Goal: Task Accomplishment & Management: Manage account settings

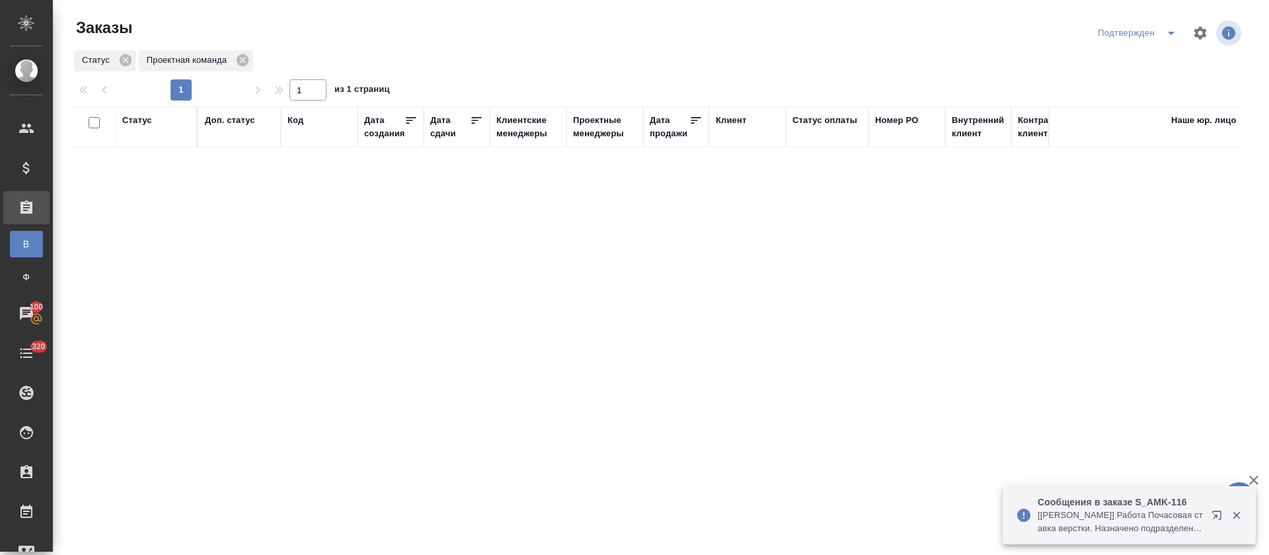
click at [1174, 32] on icon "split button" at bounding box center [1172, 33] width 16 height 16
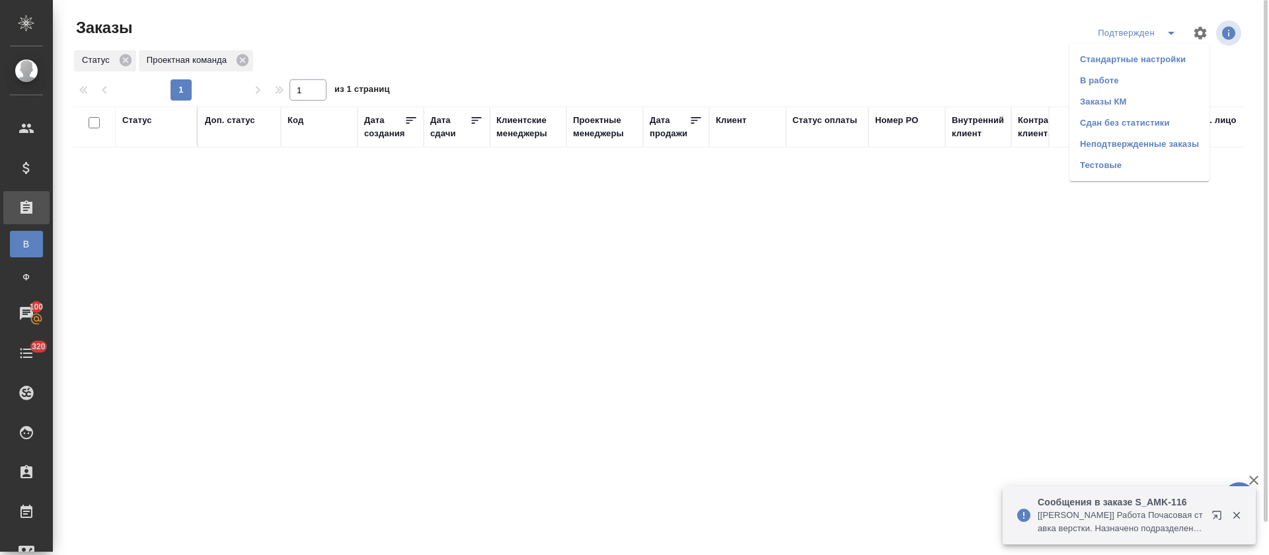
click at [1164, 82] on li "В работе" at bounding box center [1140, 80] width 140 height 21
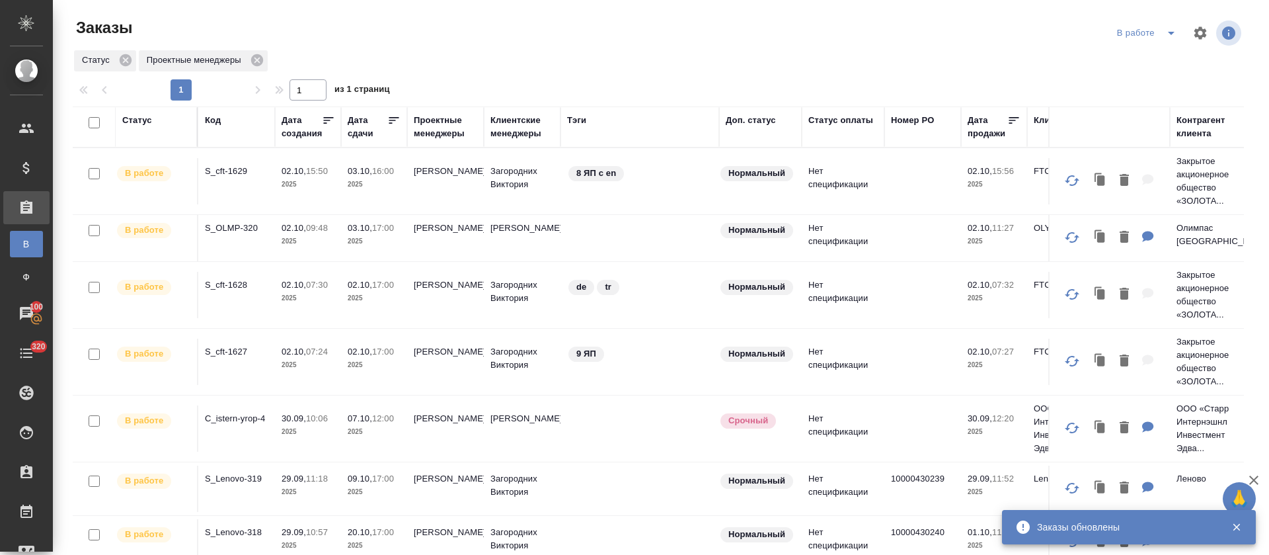
click at [395, 122] on icon at bounding box center [393, 120] width 13 height 13
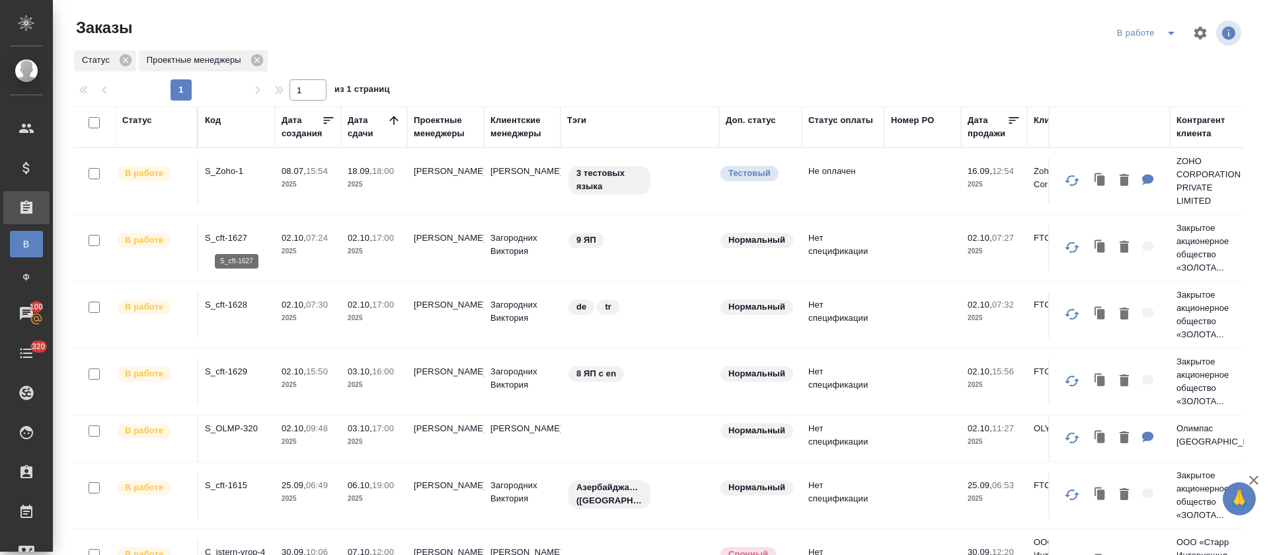
click at [238, 237] on p "S_cft-1627" at bounding box center [236, 237] width 63 height 13
click at [229, 311] on p "S_cft-1628" at bounding box center [236, 304] width 63 height 13
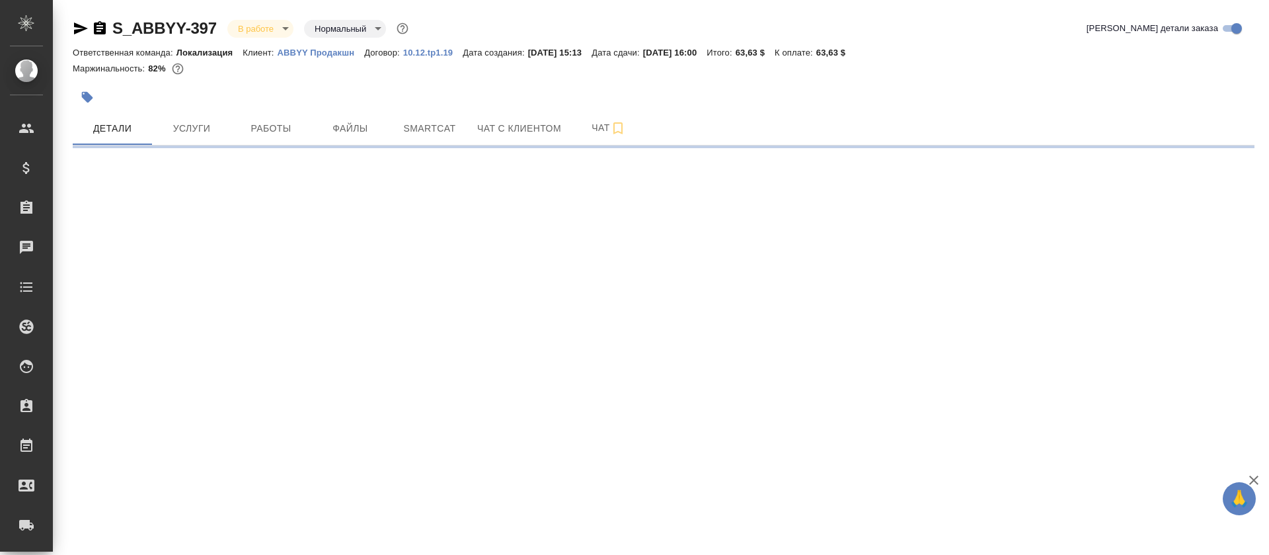
select select "RU"
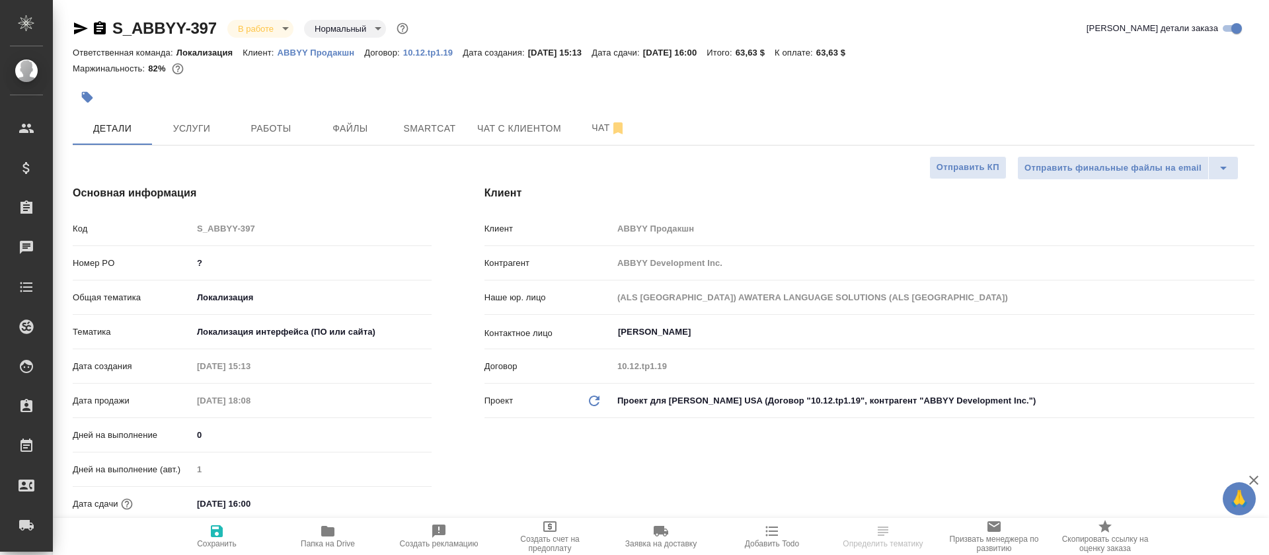
type textarea "x"
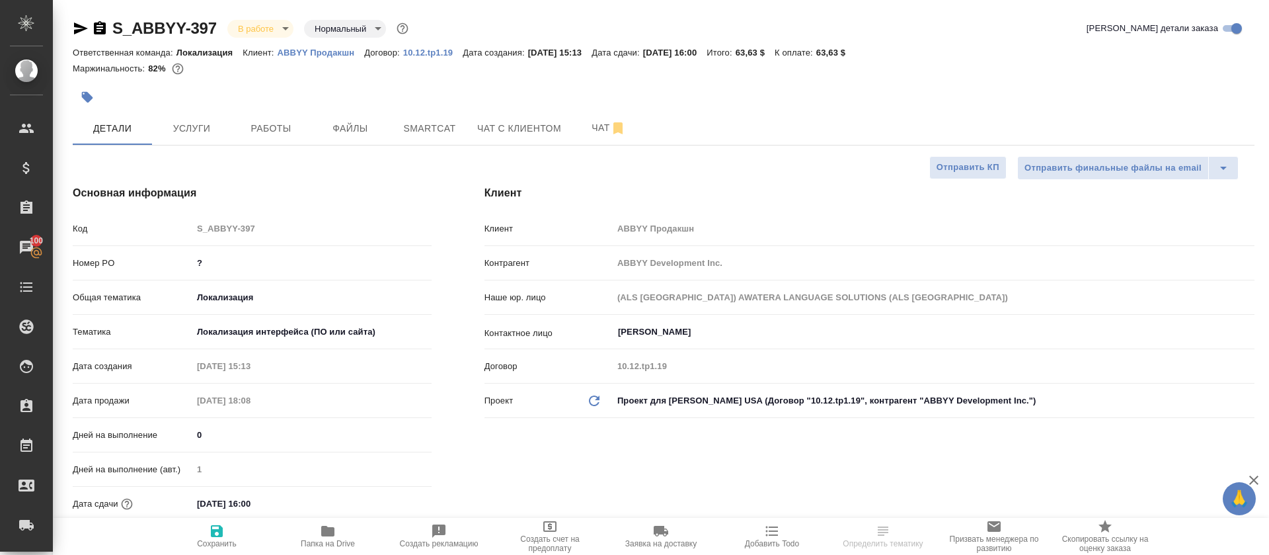
type textarea "x"
click at [399, 143] on button "Smartcat" at bounding box center [429, 128] width 79 height 33
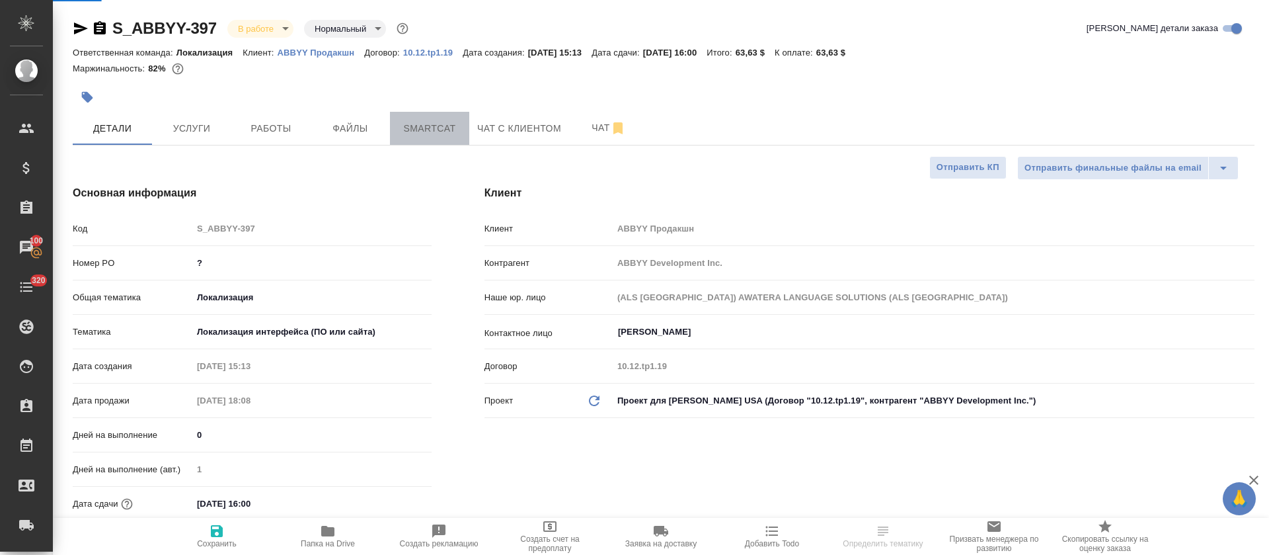
click at [399, 143] on button "Smartcat" at bounding box center [429, 128] width 79 height 33
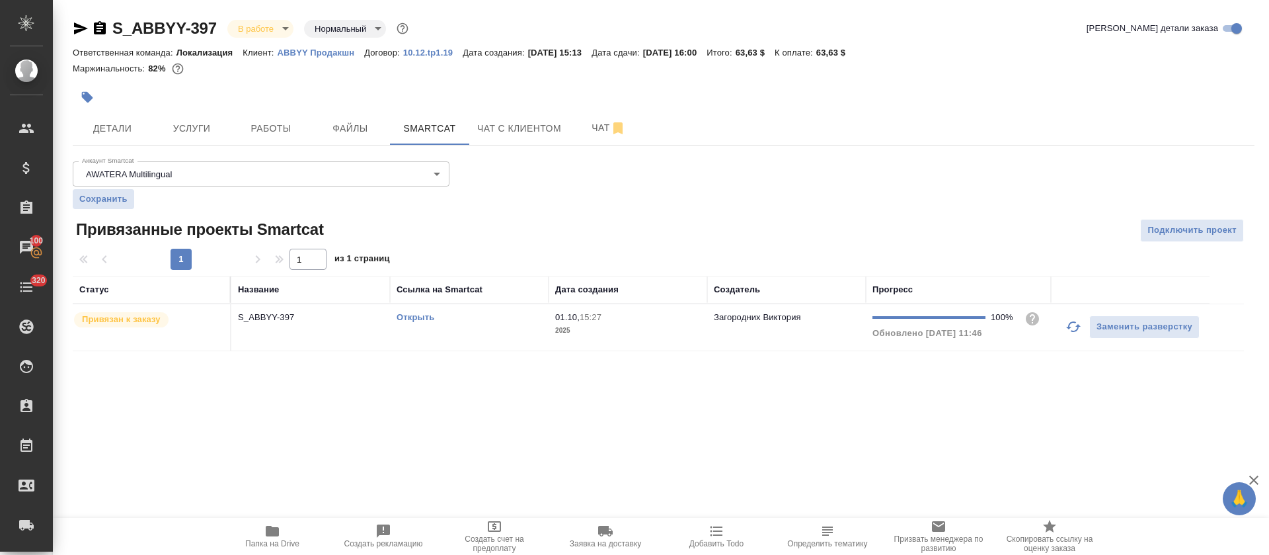
click at [526, 325] on td "Открыть" at bounding box center [469, 327] width 159 height 46
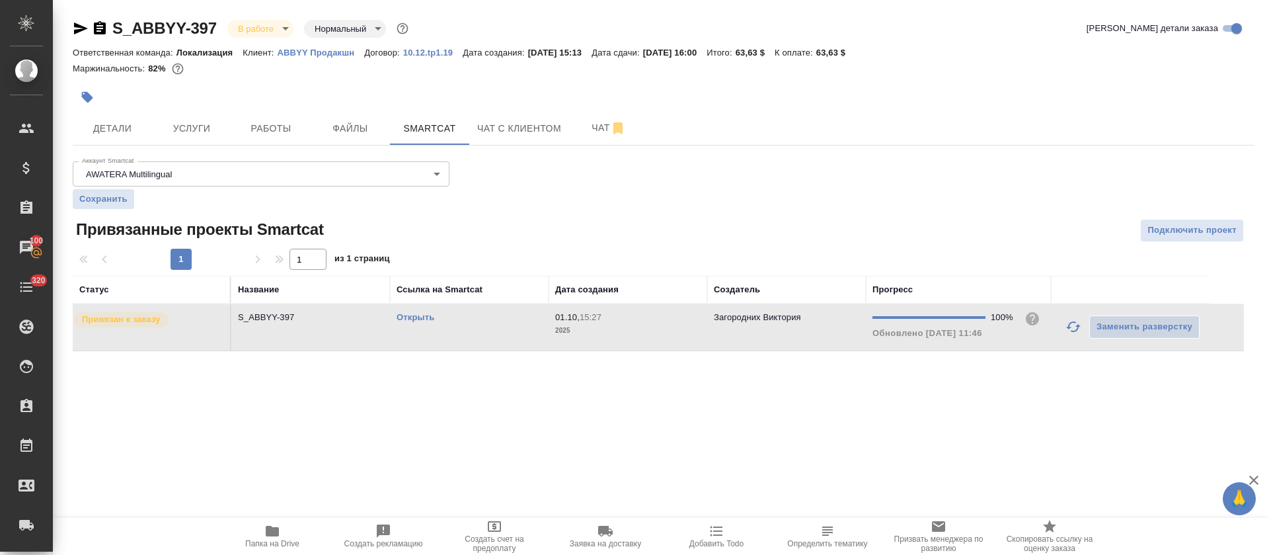
click at [526, 325] on td "Открыть" at bounding box center [469, 327] width 159 height 46
click at [280, 131] on span "Работы" at bounding box center [270, 128] width 63 height 17
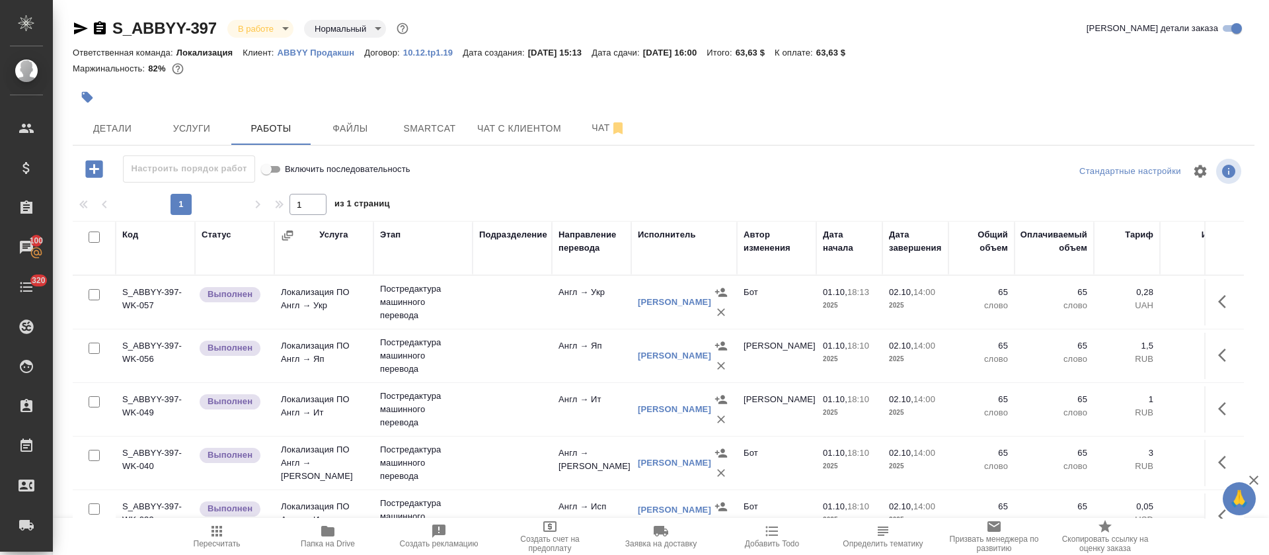
click at [96, 237] on input "checkbox" at bounding box center [94, 236] width 11 height 11
checkbox input "true"
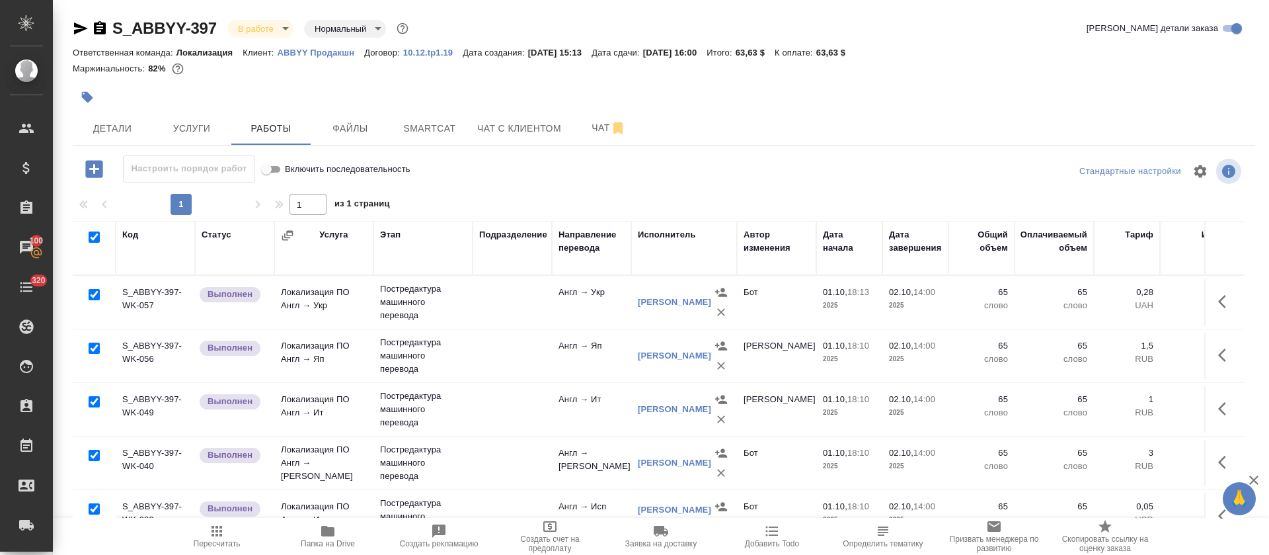
checkbox input "true"
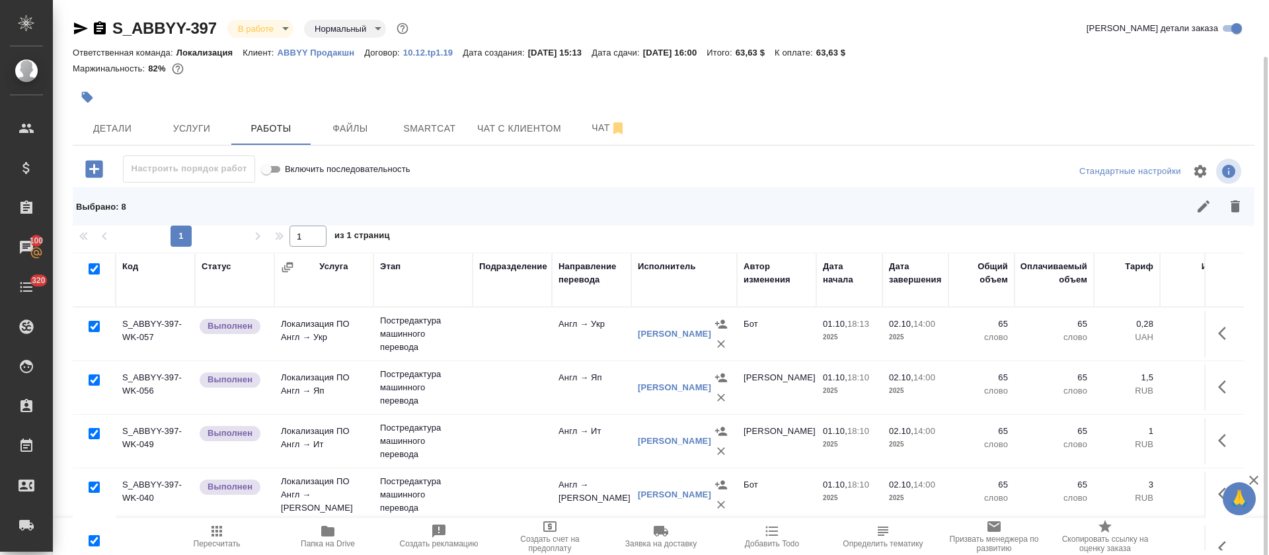
scroll to position [201, 0]
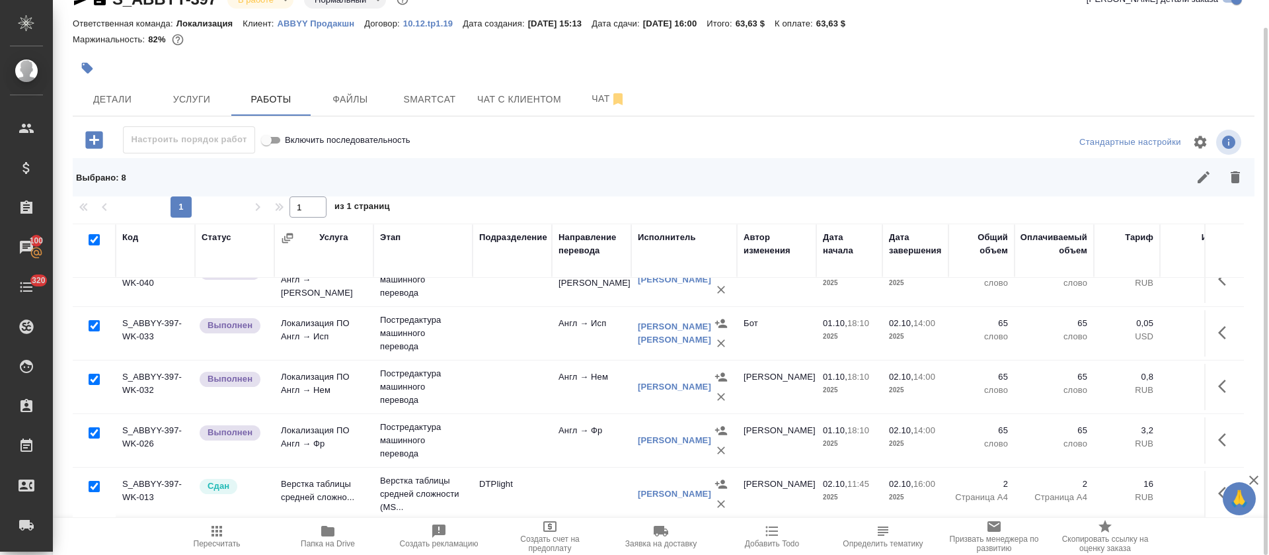
click at [95, 481] on input "checkbox" at bounding box center [94, 486] width 11 height 11
checkbox input "false"
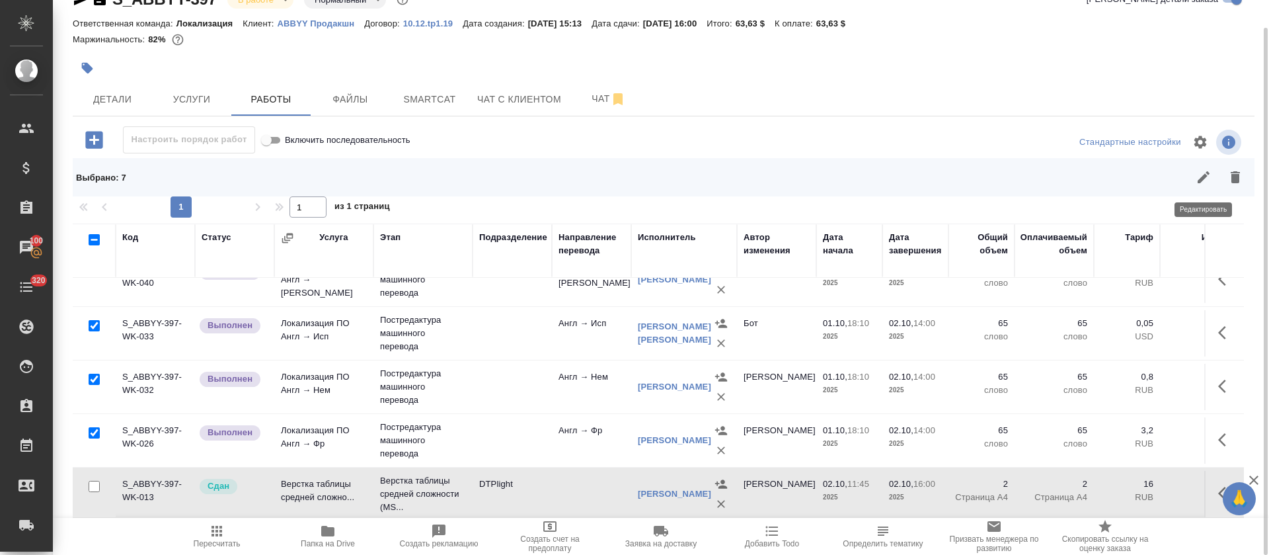
click at [1205, 182] on icon "button" at bounding box center [1204, 177] width 16 height 16
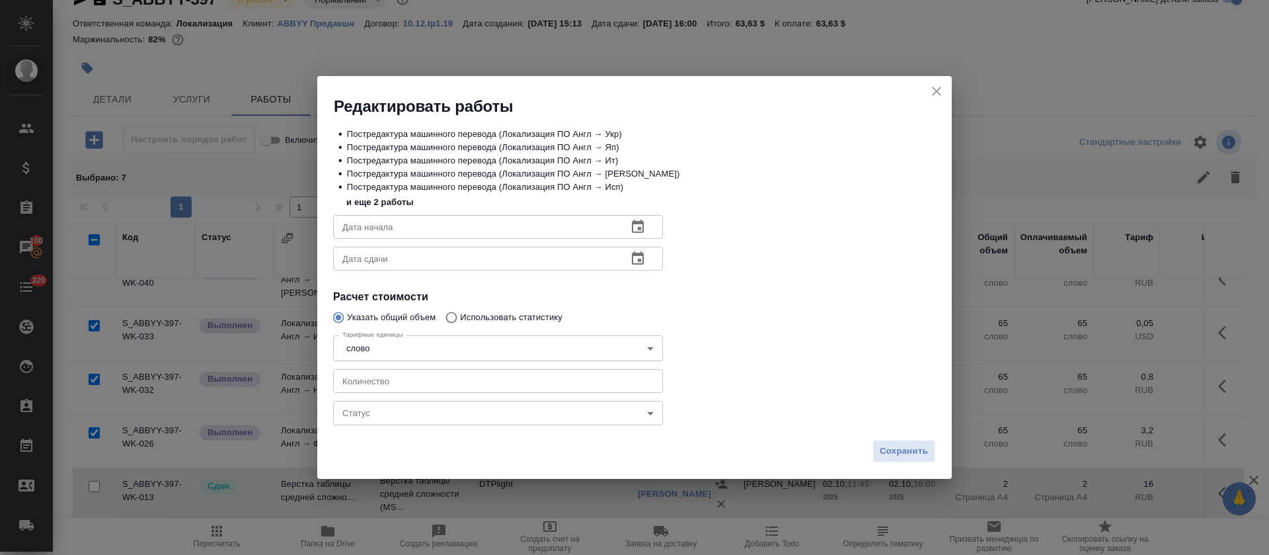
click at [403, 414] on body "🙏 .cls-1 fill:#fff; AWATERA Tretyakova Olga Клиенты Спецификации Заказы 100 Чат…" at bounding box center [634, 277] width 1269 height 555
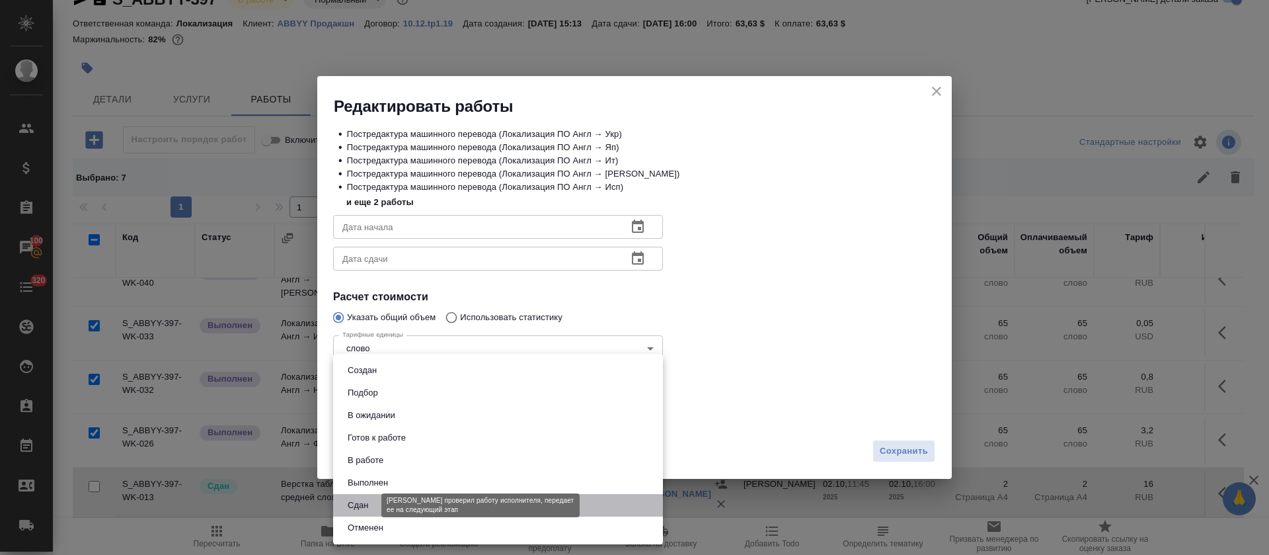
click at [364, 506] on button "Сдан" at bounding box center [358, 505] width 28 height 15
type input "closed"
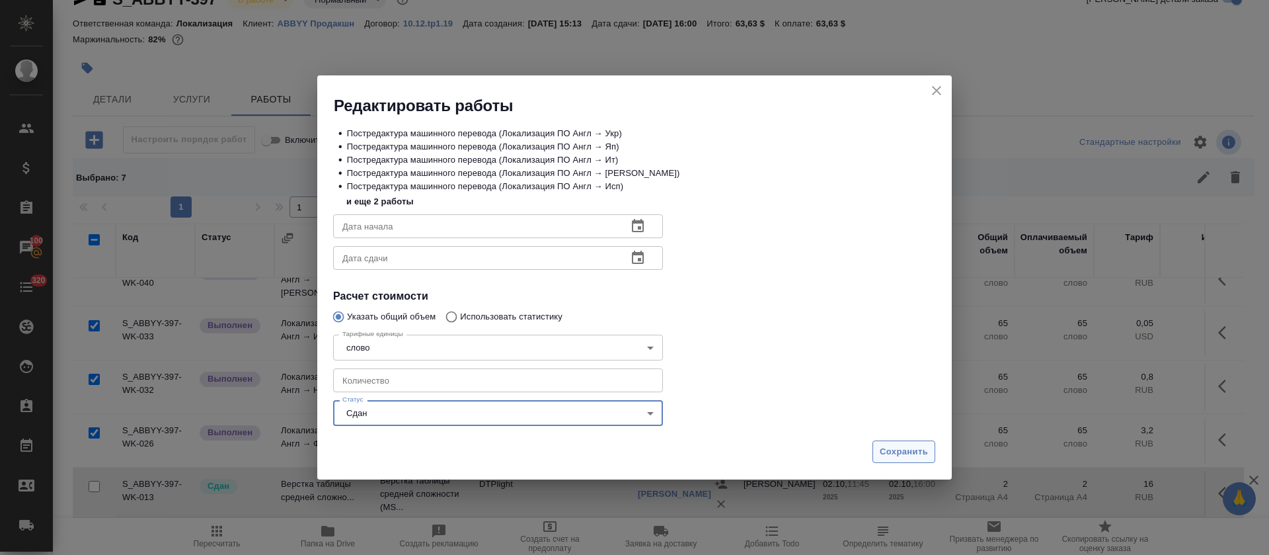
click at [908, 444] on span "Сохранить" at bounding box center [904, 451] width 48 height 15
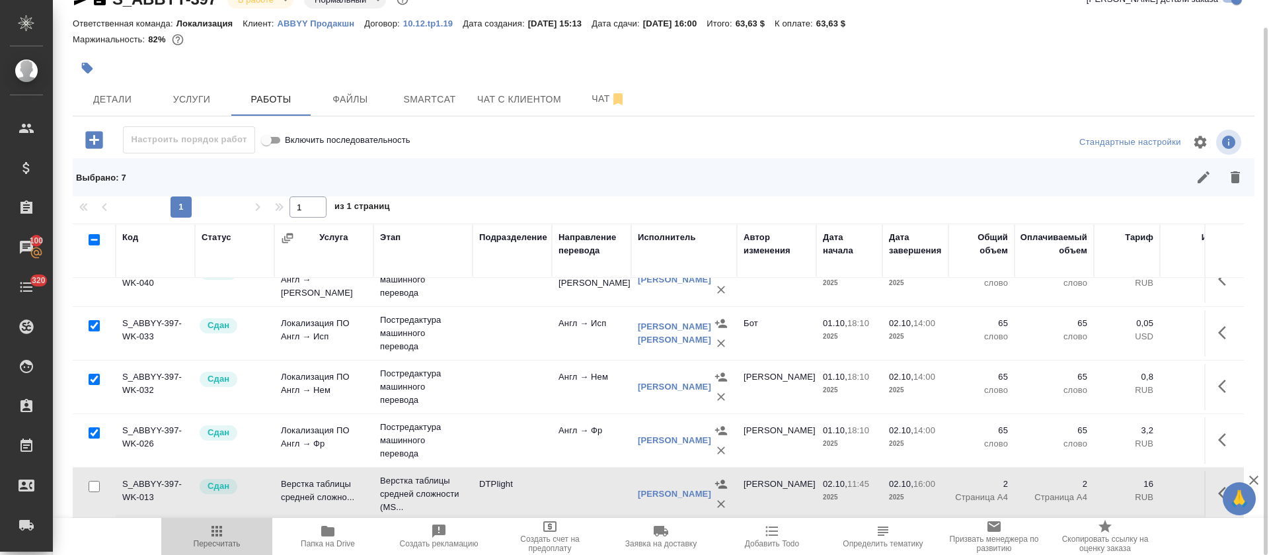
click at [233, 539] on span "Пересчитать" at bounding box center [217, 543] width 47 height 9
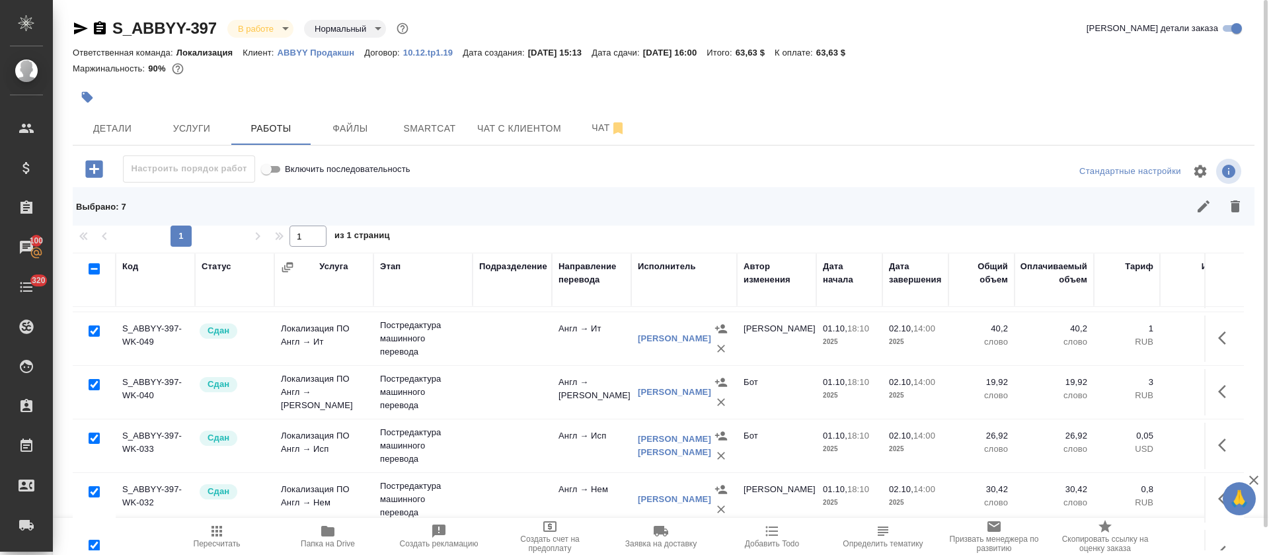
scroll to position [0, 0]
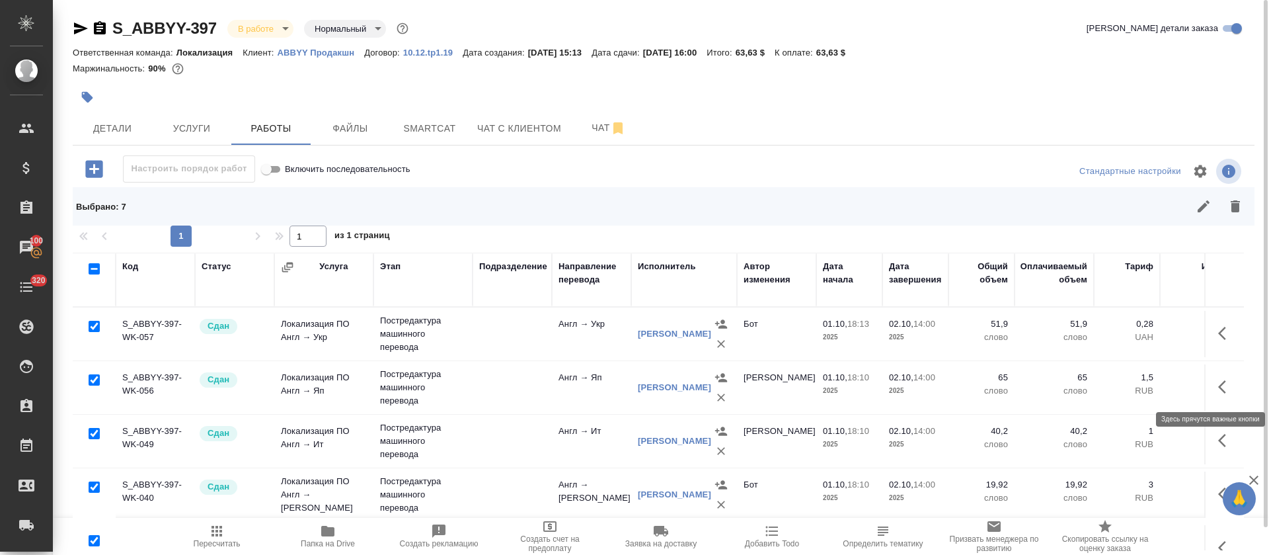
click at [1218, 387] on icon "button" at bounding box center [1226, 387] width 16 height 16
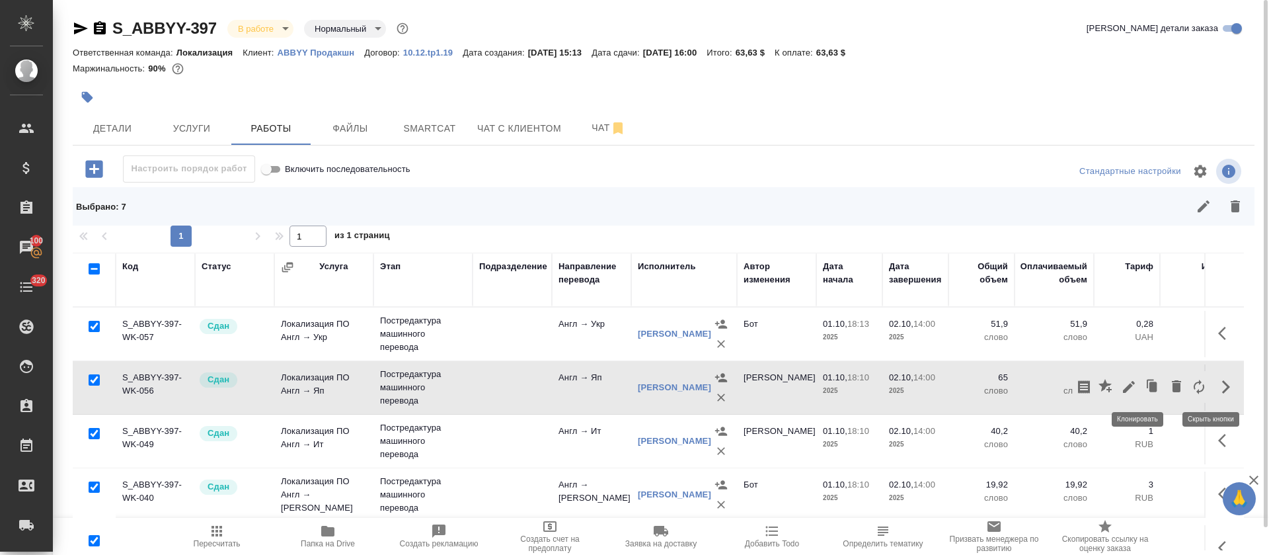
click at [1121, 387] on icon "button" at bounding box center [1129, 387] width 16 height 16
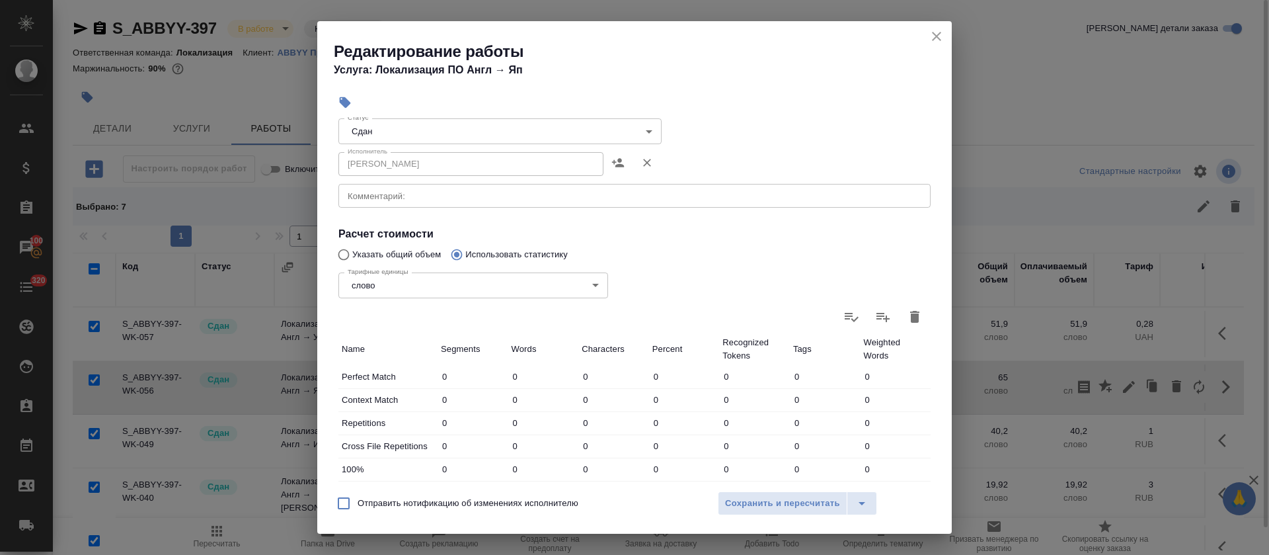
scroll to position [85, 0]
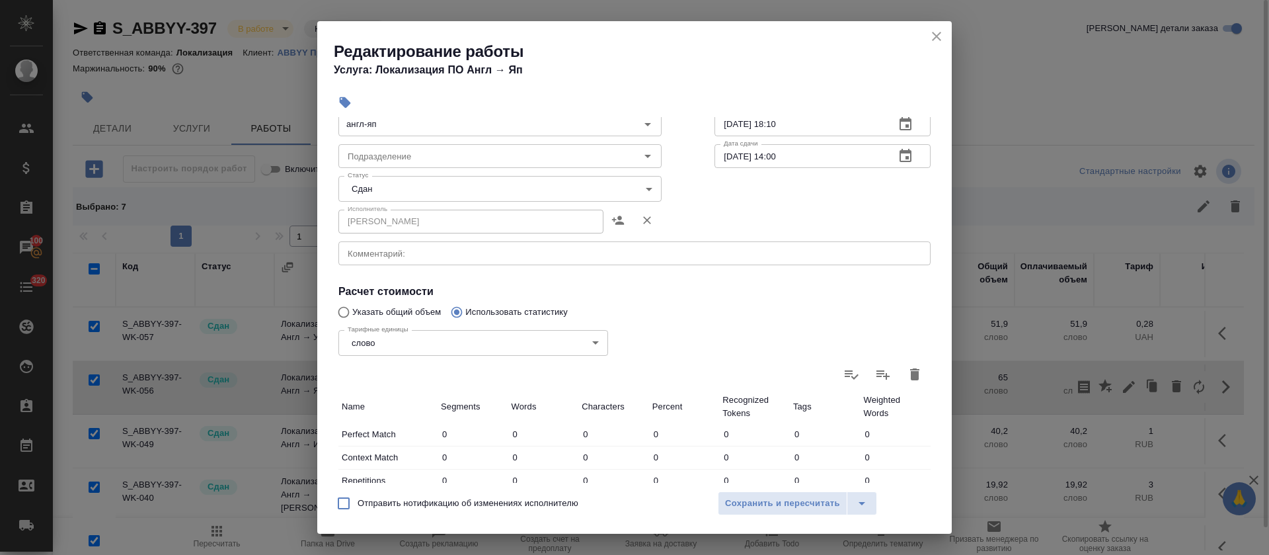
click at [403, 312] on div "Тарифные единицы слово 5a8b1489cc6b4906c91bfd90 Тарифные единицы" at bounding box center [473, 341] width 323 height 86
click at [343, 309] on input "Указать общий объем" at bounding box center [341, 311] width 21 height 25
radio input "true"
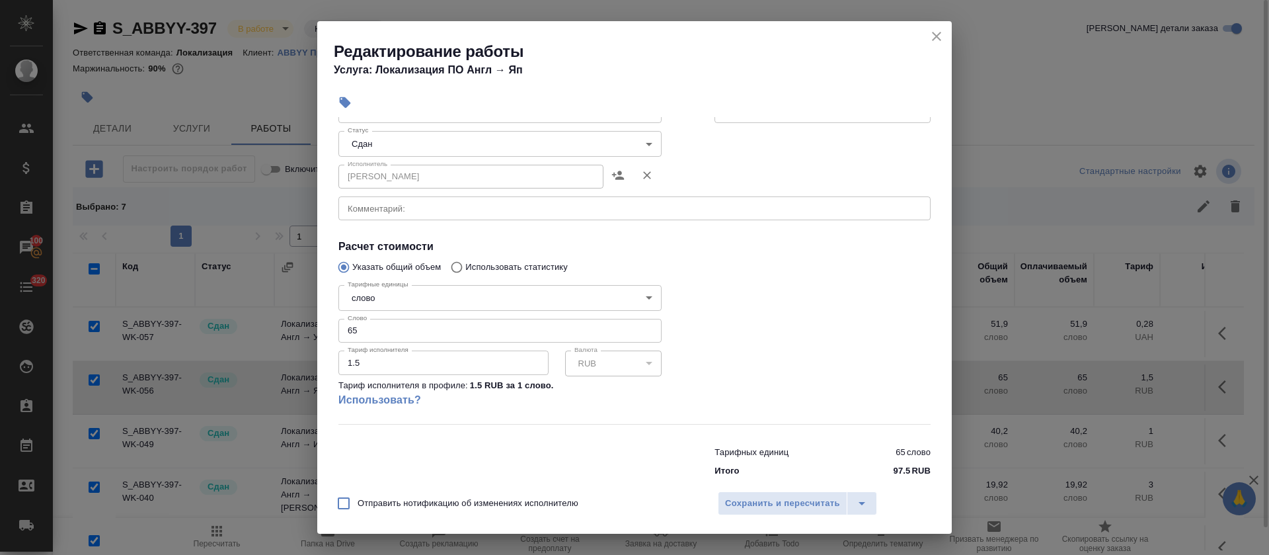
scroll to position [151, 0]
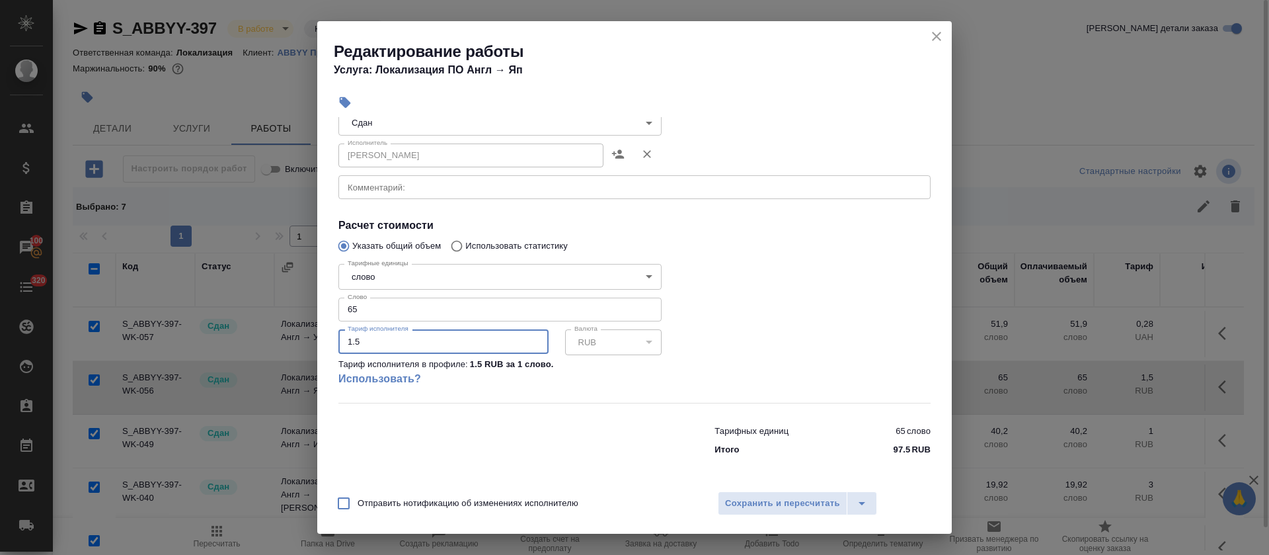
drag, startPoint x: 349, startPoint y: 338, endPoint x: 327, endPoint y: 336, distance: 21.9
click at [327, 336] on div "Параметры Файлы Вид работ Постредактура машинного перевода Вид работ Направлени…" at bounding box center [634, 300] width 635 height 366
type input "2"
click at [738, 498] on span "Сохранить и пересчитать" at bounding box center [782, 503] width 115 height 15
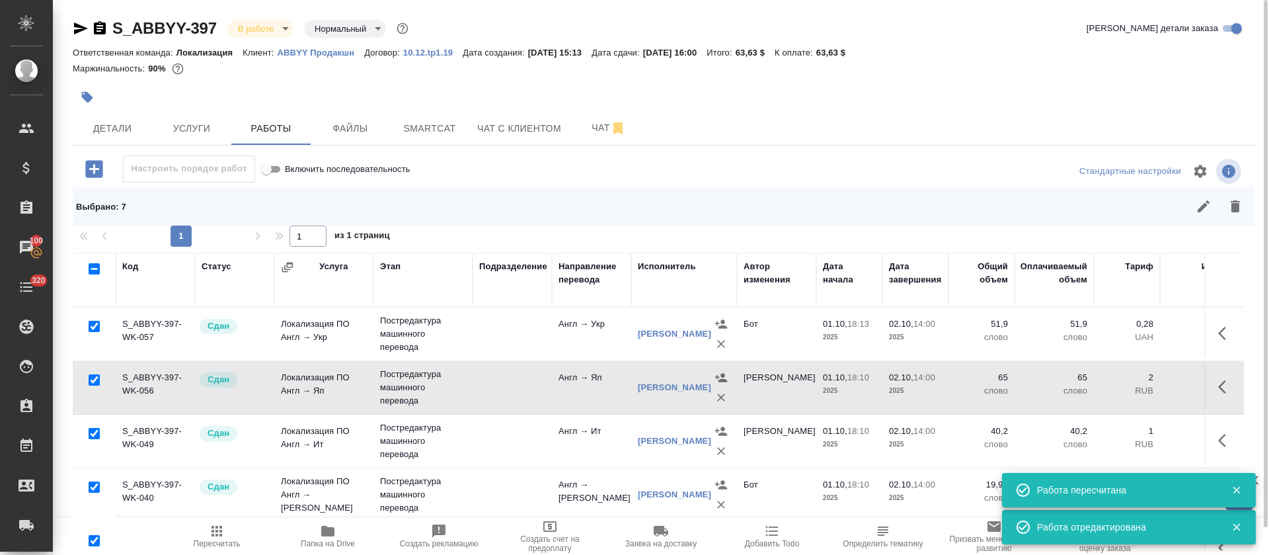
click at [229, 542] on span "Пересчитать" at bounding box center [217, 543] width 47 height 9
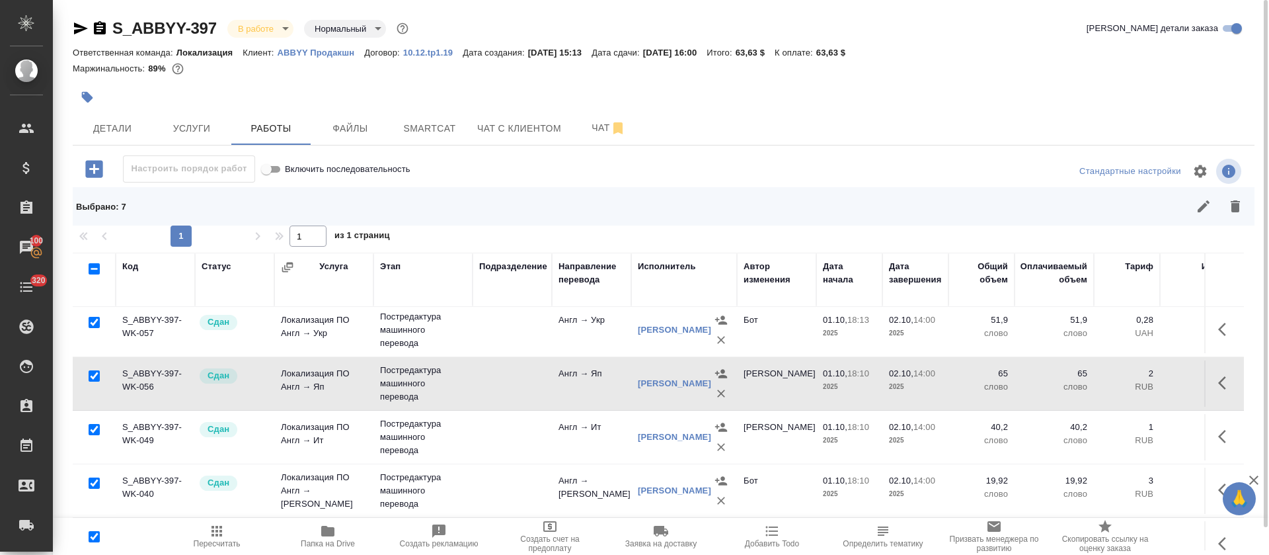
scroll to position [0, 0]
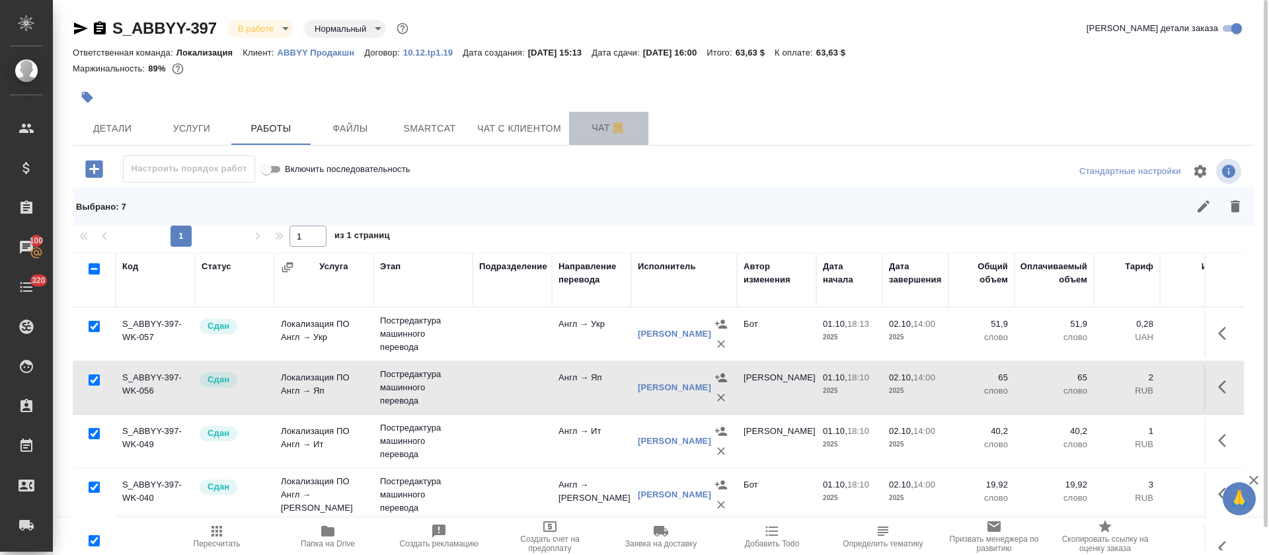
click at [580, 135] on span "Чат" at bounding box center [608, 128] width 63 height 17
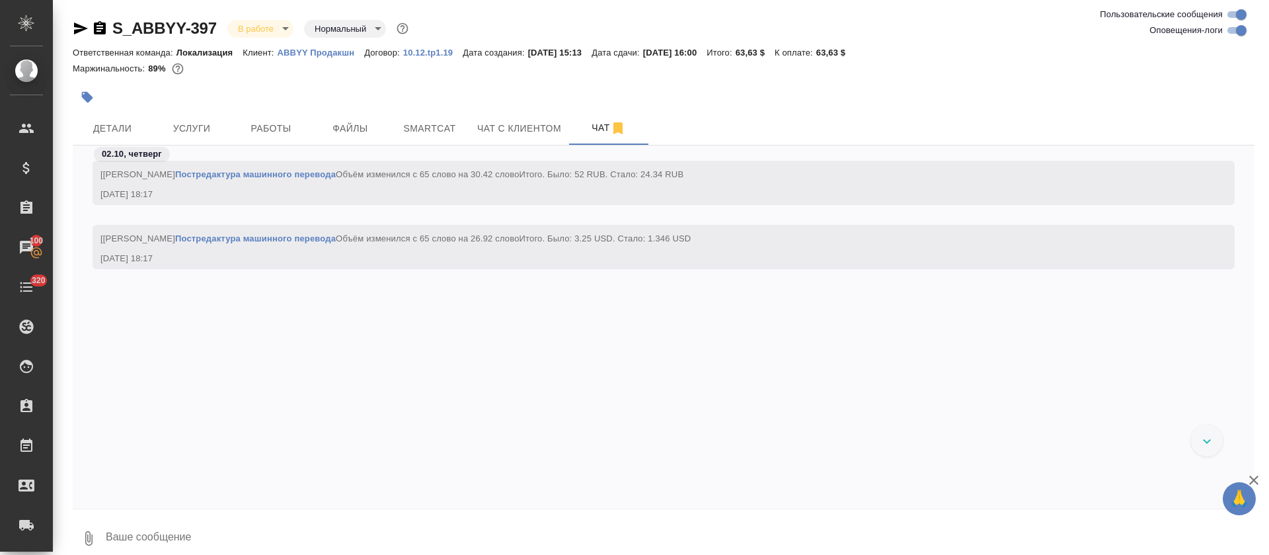
scroll to position [9179, 0]
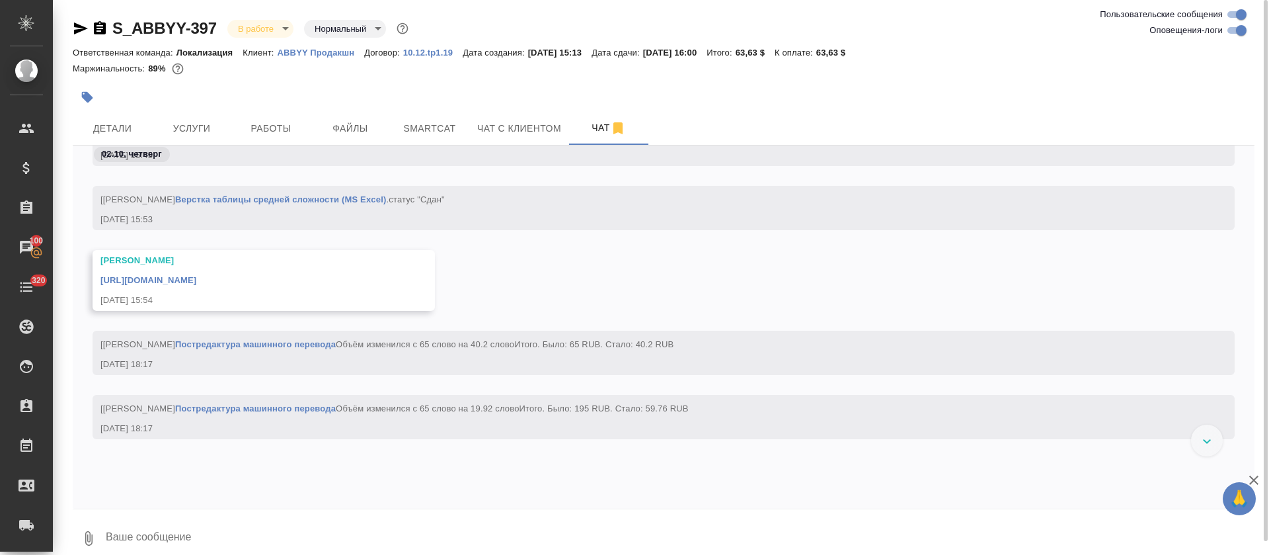
click at [196, 278] on link "https://drive.awatera.com/apps/files/files/10566002?dir=/Shares/ABBYY%20%D0%9F%…" at bounding box center [148, 280] width 96 height 10
click at [287, 139] on button "Работы" at bounding box center [270, 128] width 79 height 33
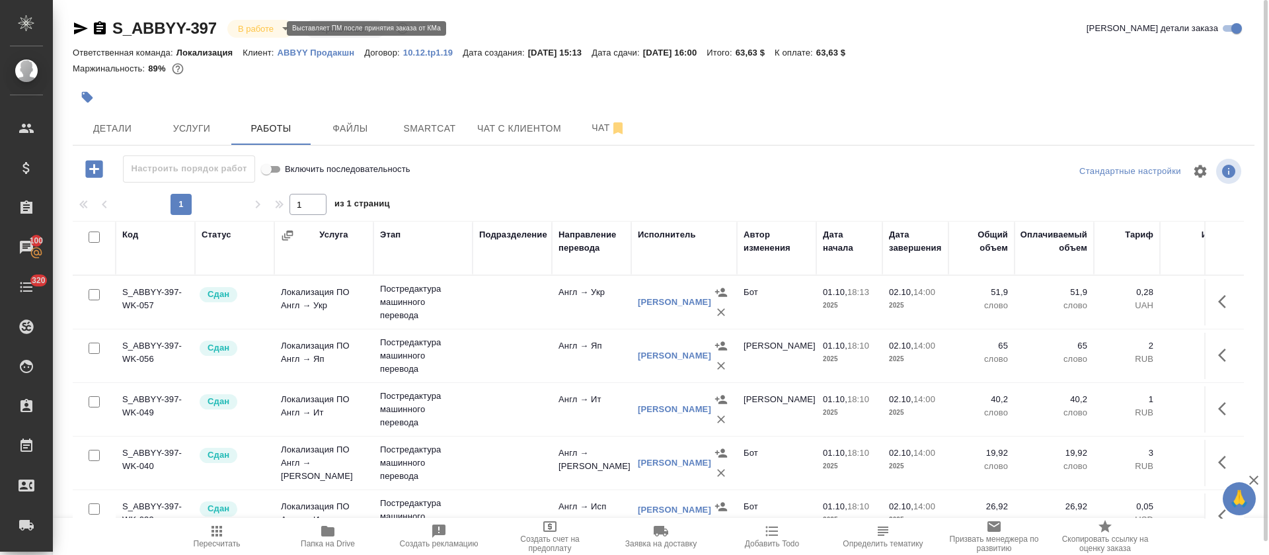
click at [276, 23] on body "🙏 .cls-1 fill:#fff; AWATERA Tretyakova Olga Клиенты Спецификации Заказы 100 Чат…" at bounding box center [634, 277] width 1269 height 555
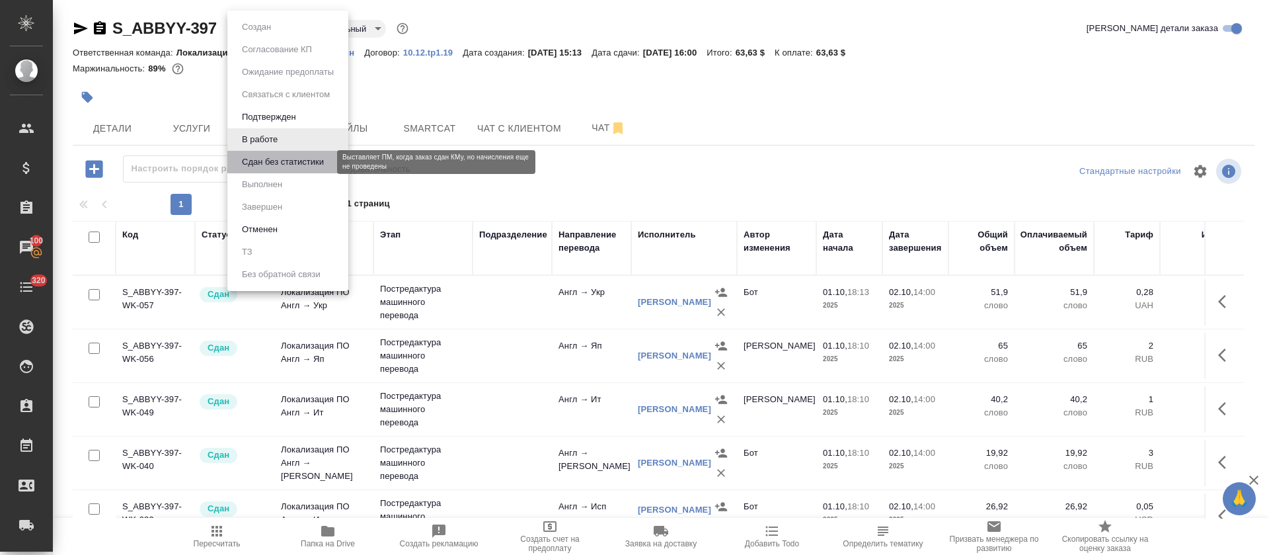
click at [294, 161] on button "Сдан без статистики" at bounding box center [283, 162] width 90 height 15
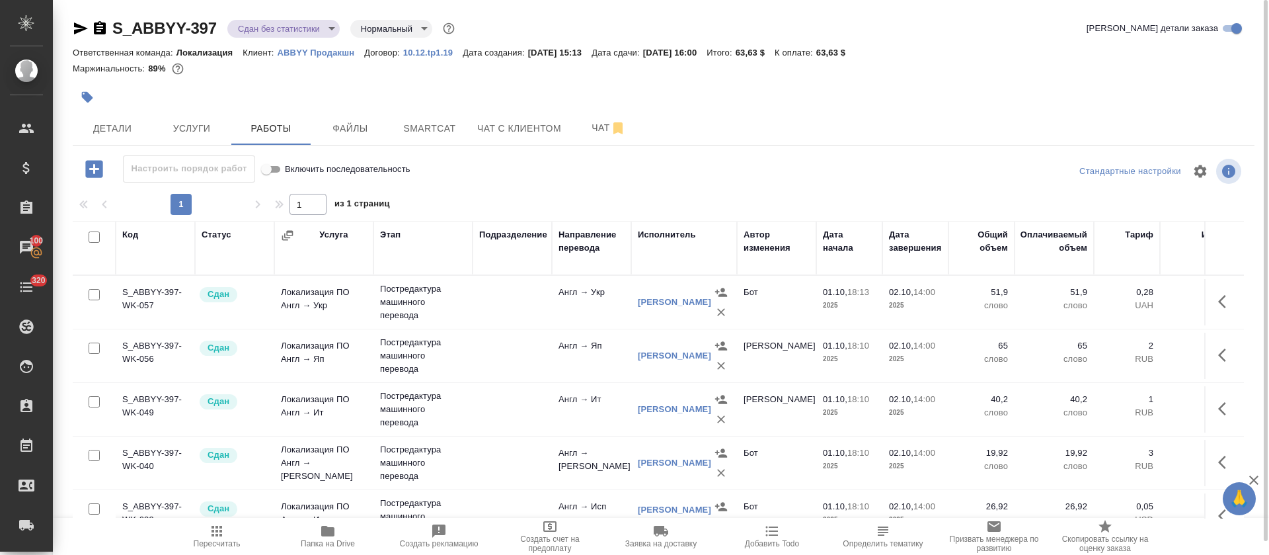
click at [327, 30] on body "🙏 .cls-1 fill:#fff; AWATERA Tretyakova Olga Клиенты Спецификации Заказы 100 Чат…" at bounding box center [634, 277] width 1269 height 555
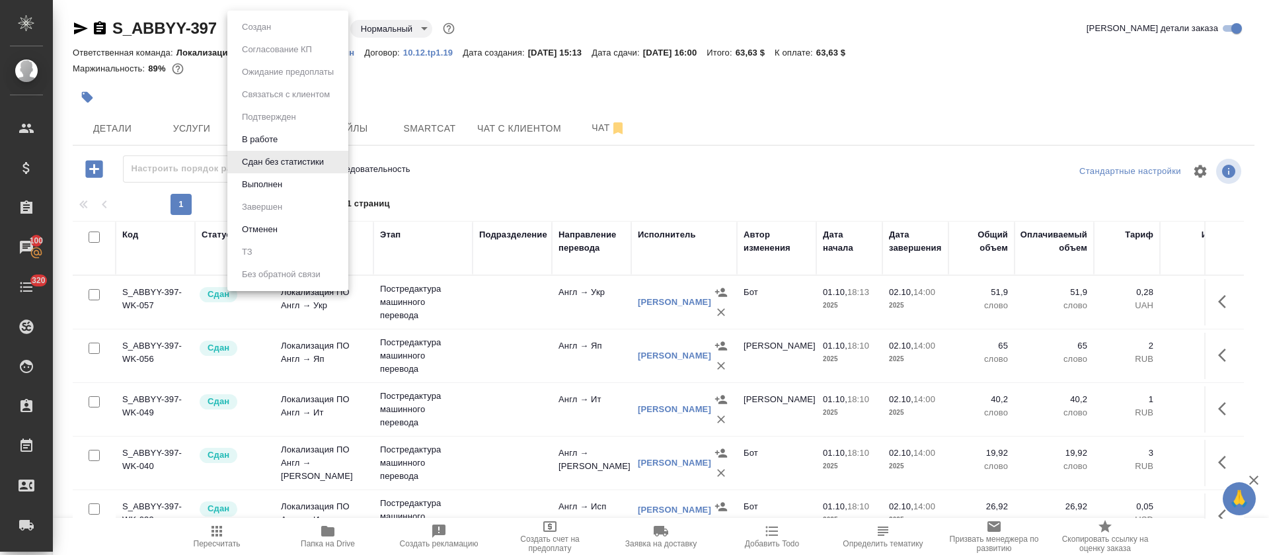
click at [297, 192] on li "Выполнен" at bounding box center [287, 184] width 121 height 22
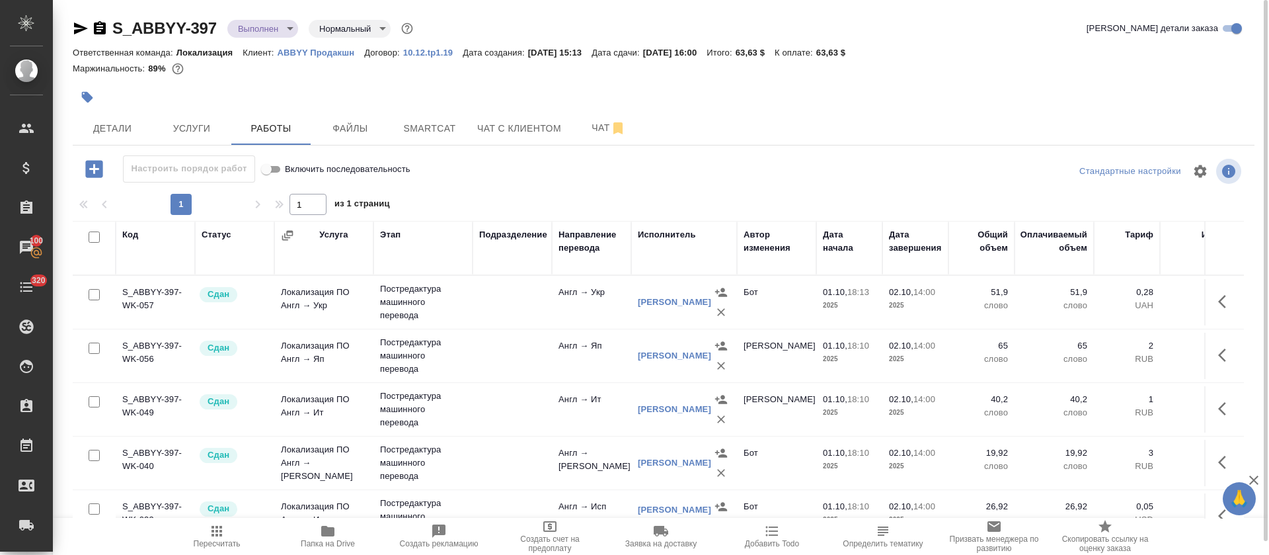
click at [80, 30] on icon "button" at bounding box center [81, 28] width 14 height 12
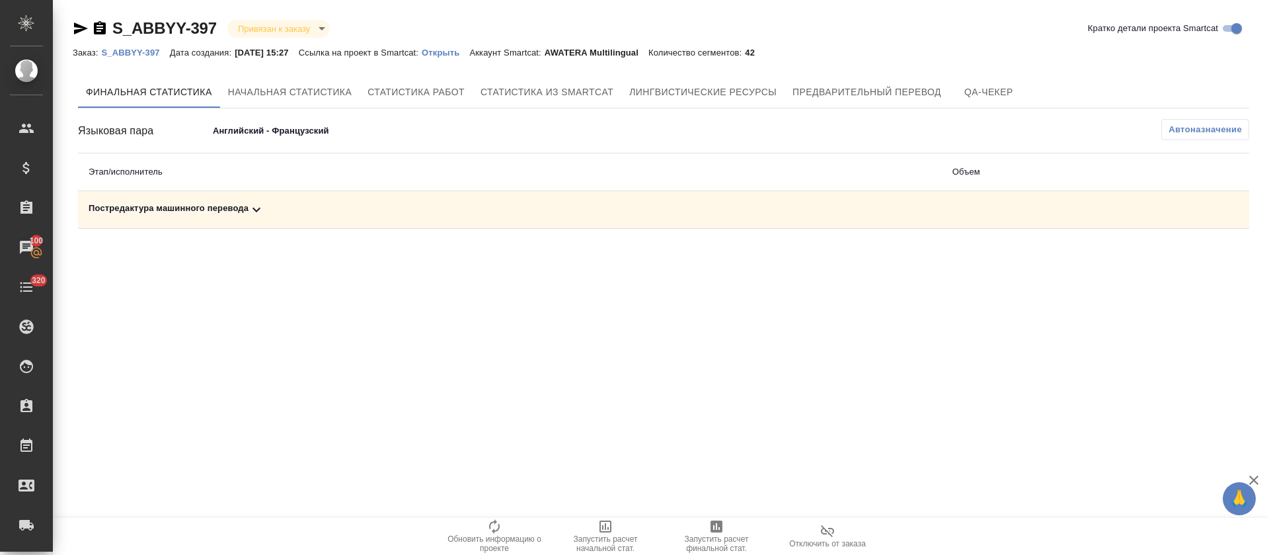
click at [619, 214] on div "Постредактура машинного перевода" at bounding box center [510, 210] width 843 height 16
click at [1182, 250] on button "button" at bounding box center [1191, 255] width 32 height 32
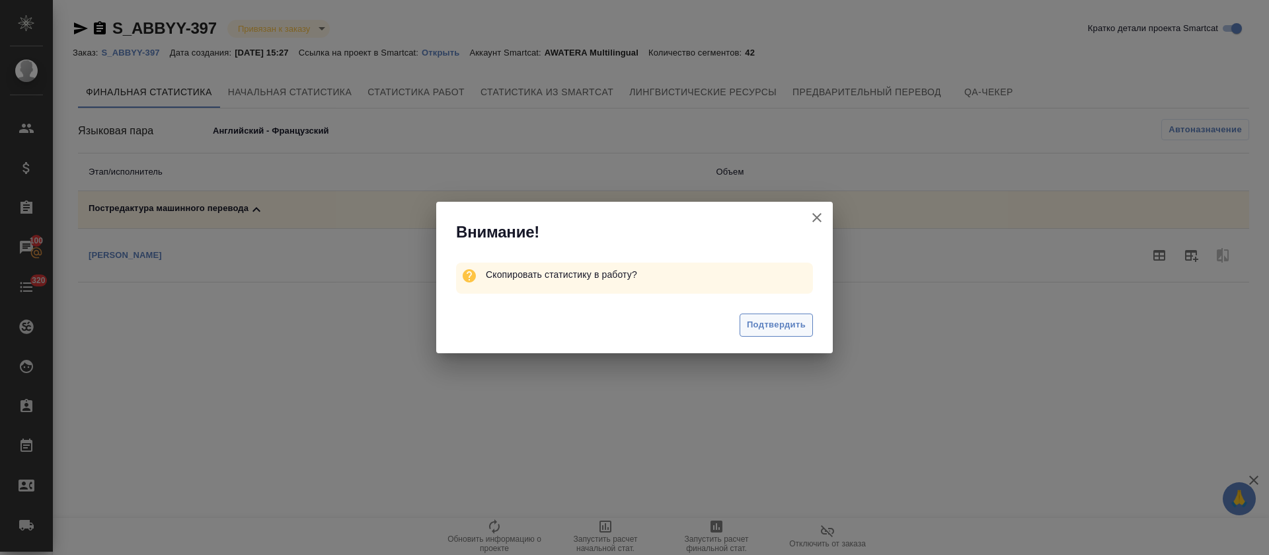
click at [764, 317] on span "Подтвердить" at bounding box center [776, 324] width 59 height 15
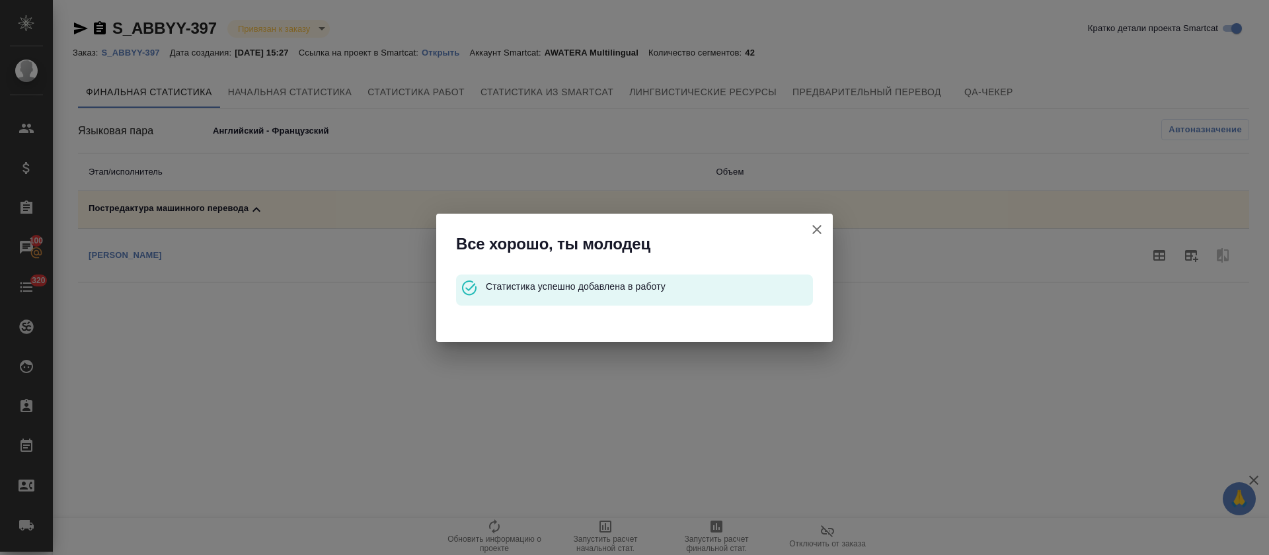
click at [818, 229] on icon "button" at bounding box center [817, 229] width 16 height 16
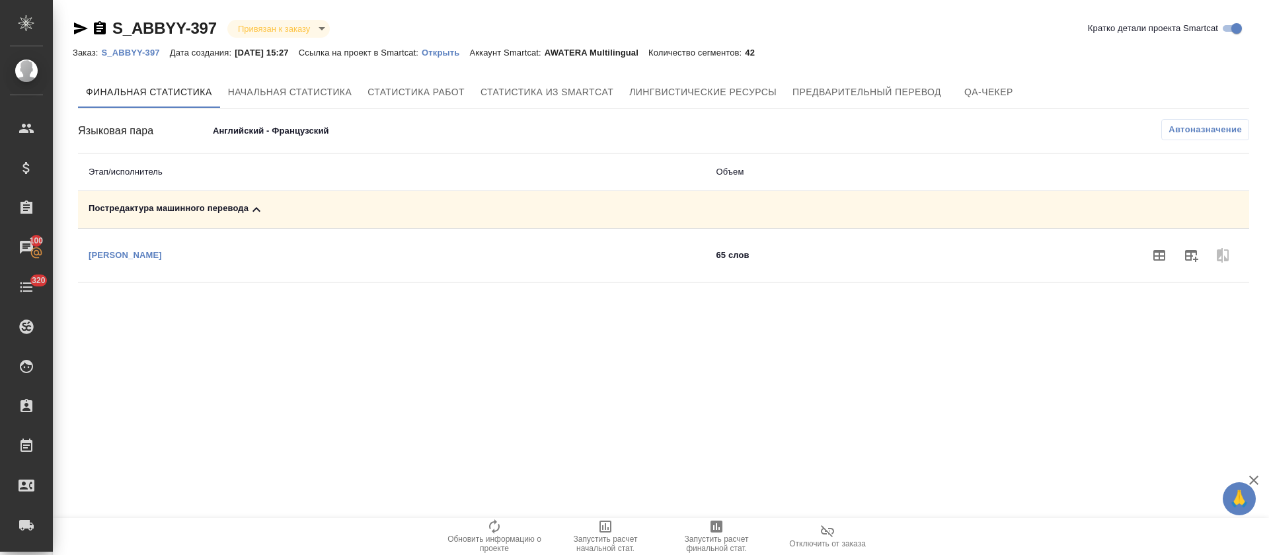
click at [303, 122] on body "🙏 .cls-1 fill:#fff; AWATERA Tretyakova Olga Клиенты Спецификации Заказы 100 Чат…" at bounding box center [634, 277] width 1269 height 555
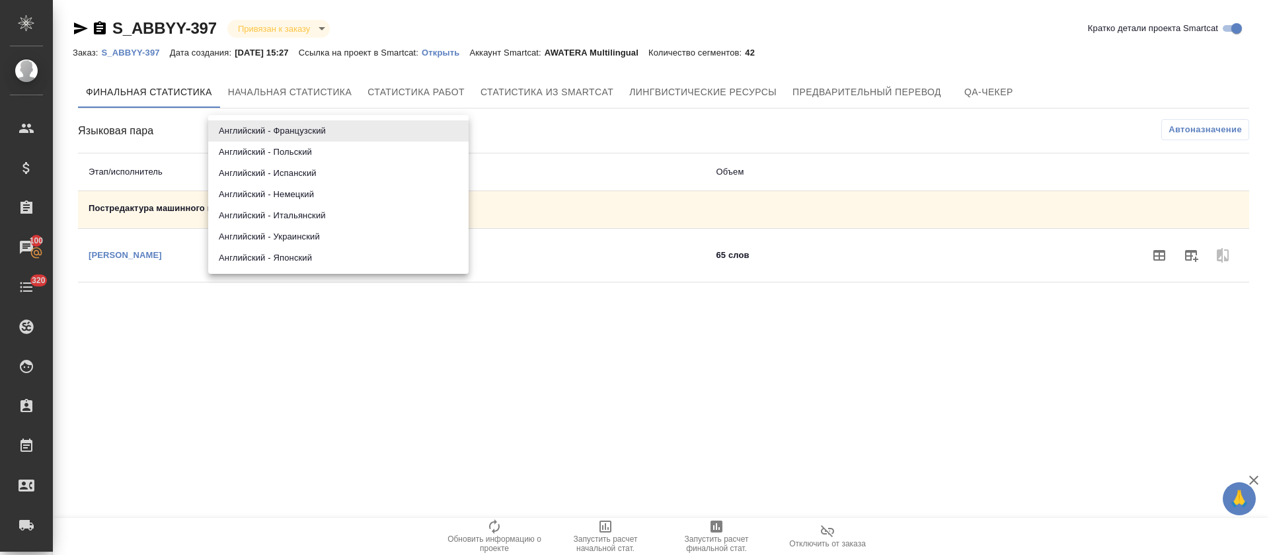
click at [301, 153] on li "Английский - Польский" at bounding box center [338, 151] width 260 height 21
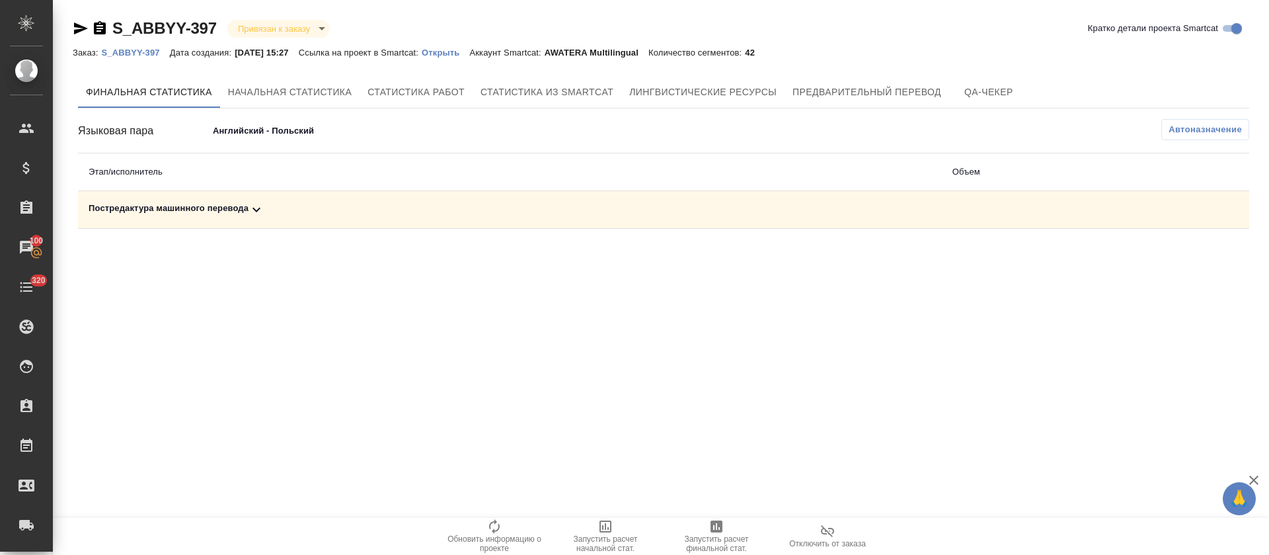
click at [555, 208] on div "Постредактура машинного перевода" at bounding box center [510, 210] width 843 height 16
click at [1199, 251] on button "button" at bounding box center [1191, 255] width 32 height 32
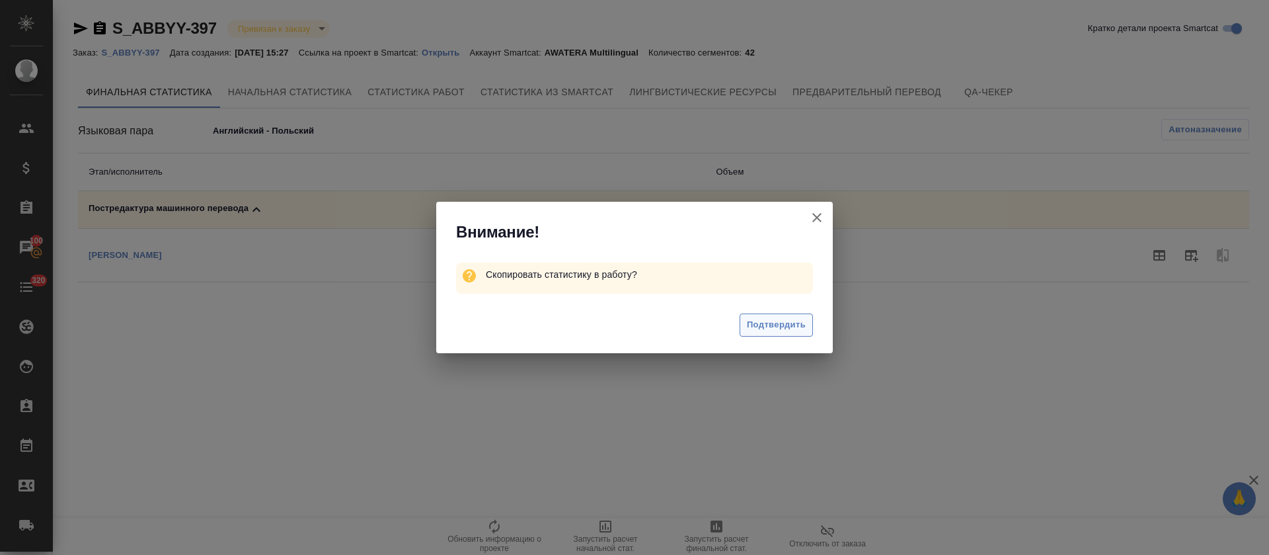
click at [773, 335] on button "Подтвердить" at bounding box center [776, 324] width 73 height 23
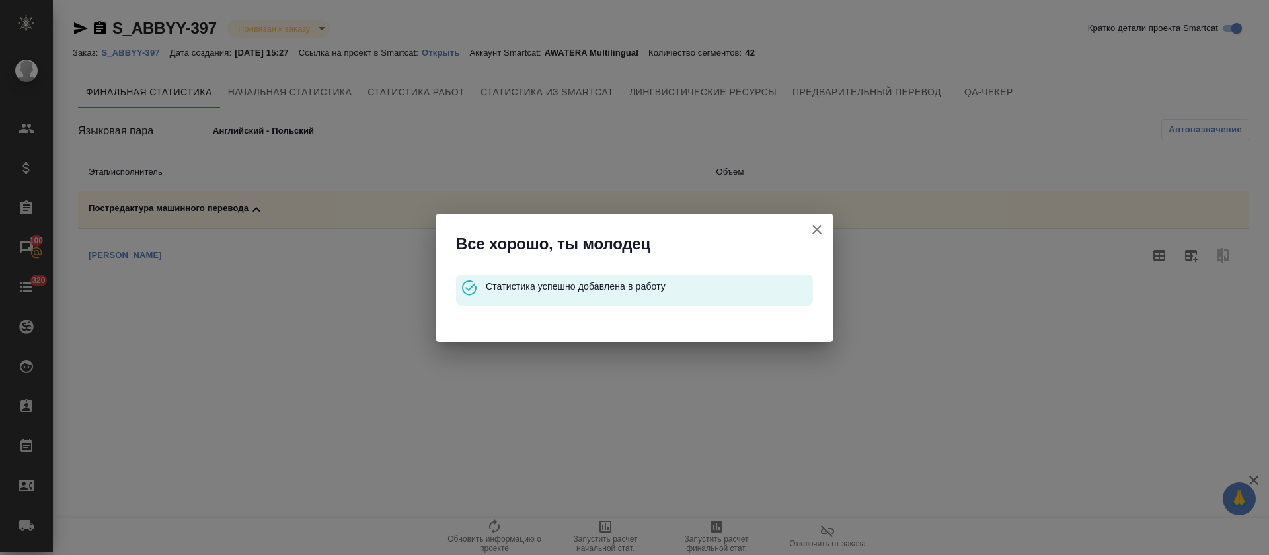
click at [814, 227] on icon "button" at bounding box center [817, 229] width 16 height 16
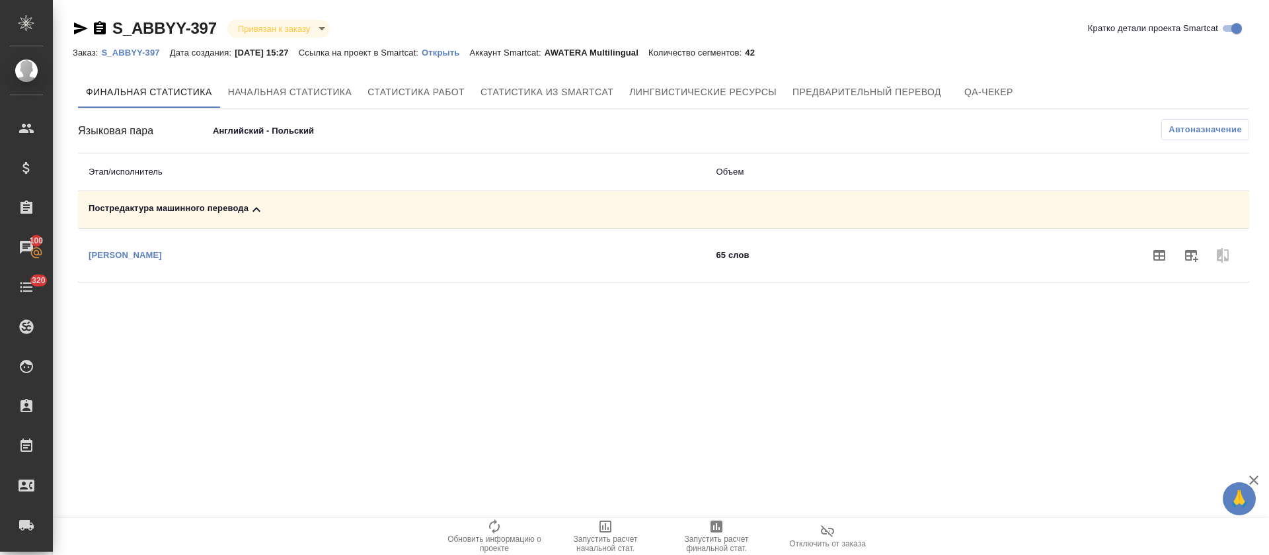
click at [247, 136] on body "🙏 .cls-1 fill:#fff; AWATERA Tretyakova Olga Клиенты Спецификации Заказы 100 Чат…" at bounding box center [634, 277] width 1269 height 555
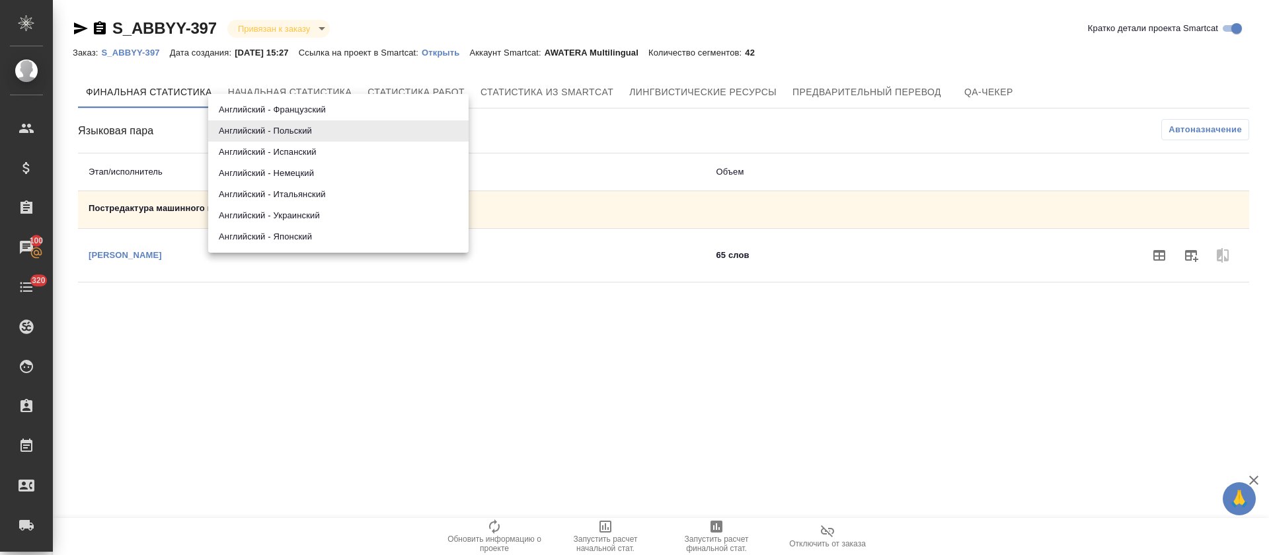
click at [248, 147] on li "Английский - Испанский" at bounding box center [338, 151] width 260 height 21
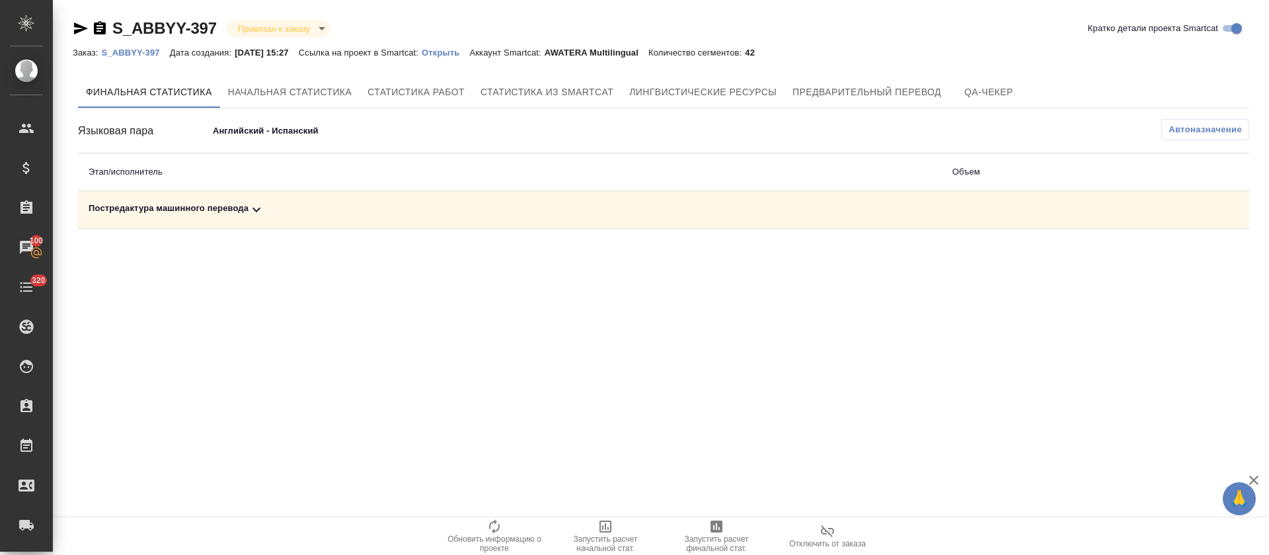
click at [264, 212] on icon at bounding box center [257, 210] width 16 height 16
click at [1194, 260] on icon "button" at bounding box center [1191, 255] width 16 height 16
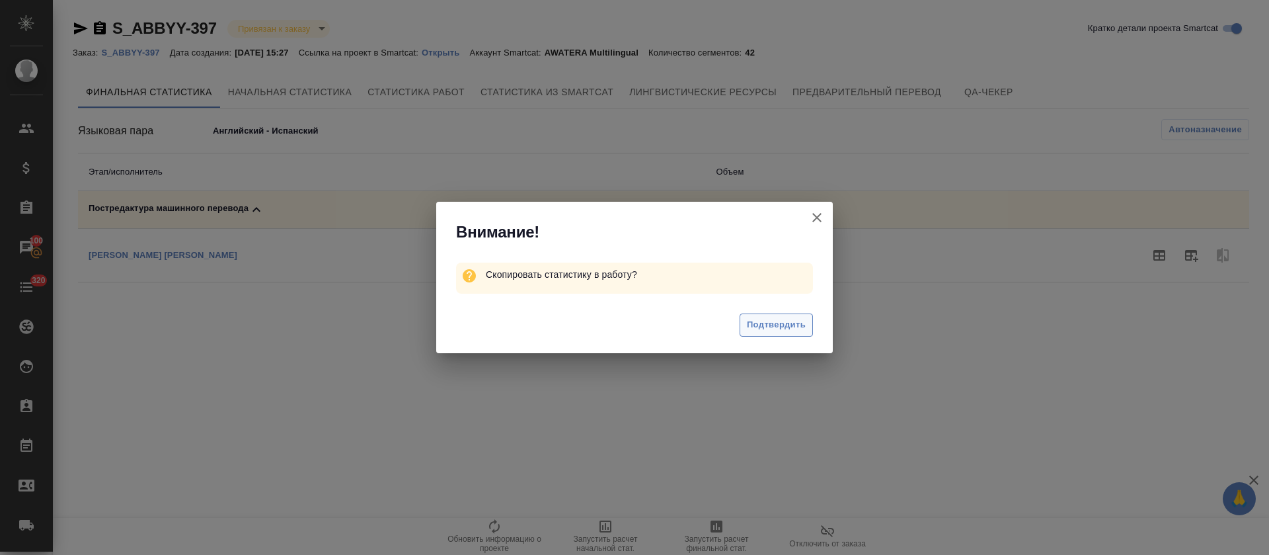
click at [779, 332] on span "Подтвердить" at bounding box center [776, 324] width 59 height 15
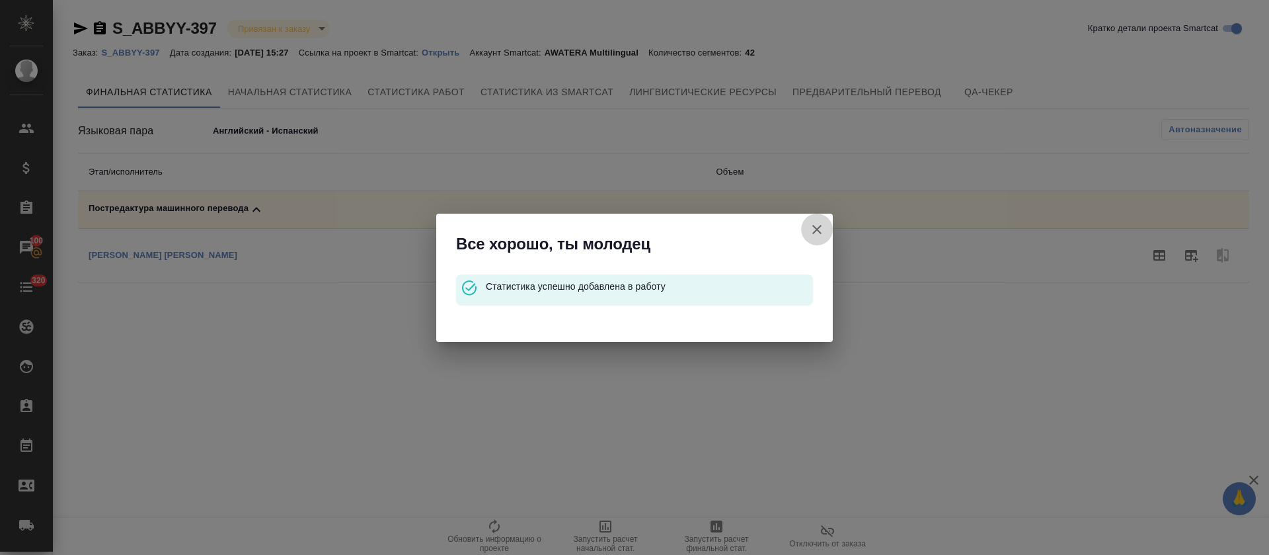
click at [824, 222] on icon "button" at bounding box center [817, 229] width 16 height 16
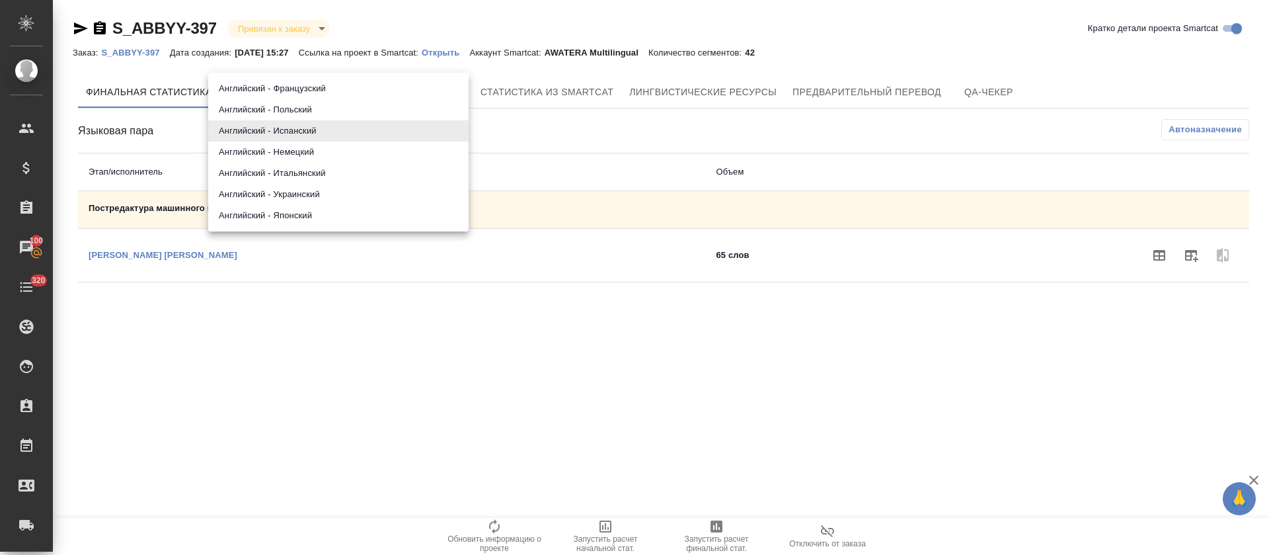
click at [253, 120] on body "🙏 .cls-1 fill:#fff; AWATERA Tretyakova Olga Клиенты Спецификации Заказы 100 Чат…" at bounding box center [634, 277] width 1269 height 555
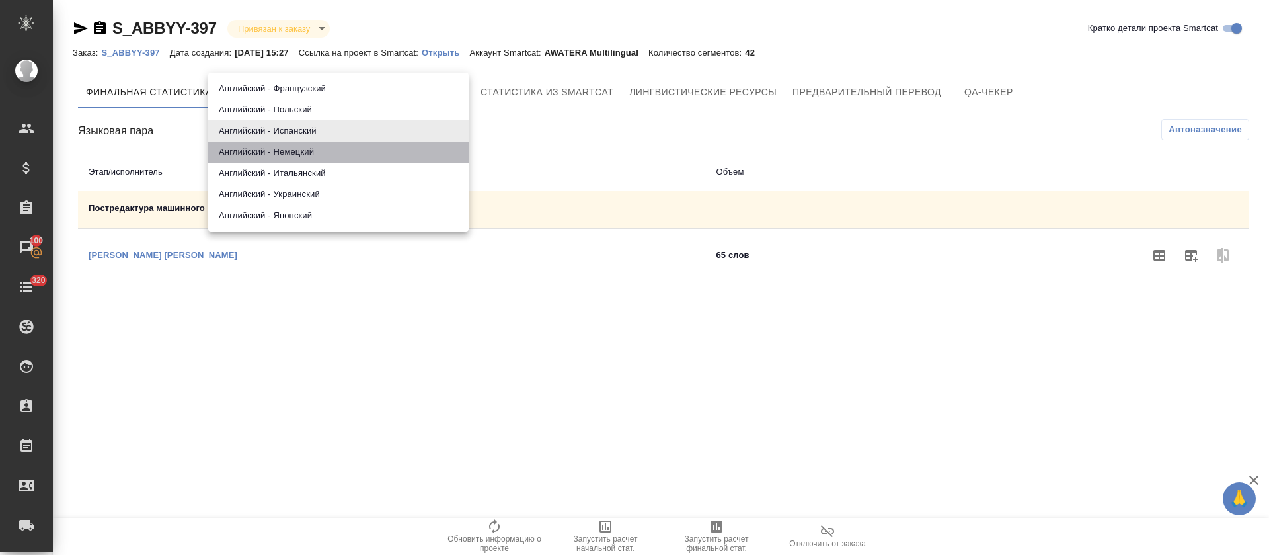
click at [260, 144] on li "Английский - Немецкий" at bounding box center [338, 151] width 260 height 21
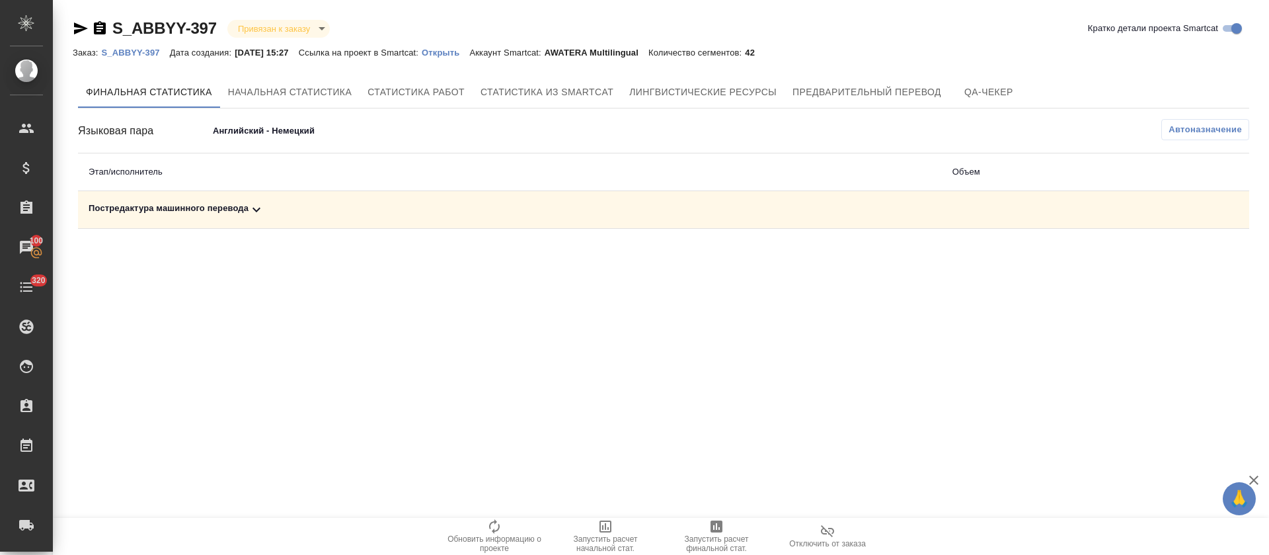
click at [307, 206] on div "Постредактура машинного перевода" at bounding box center [510, 210] width 843 height 16
click at [1196, 264] on button "button" at bounding box center [1191, 255] width 32 height 32
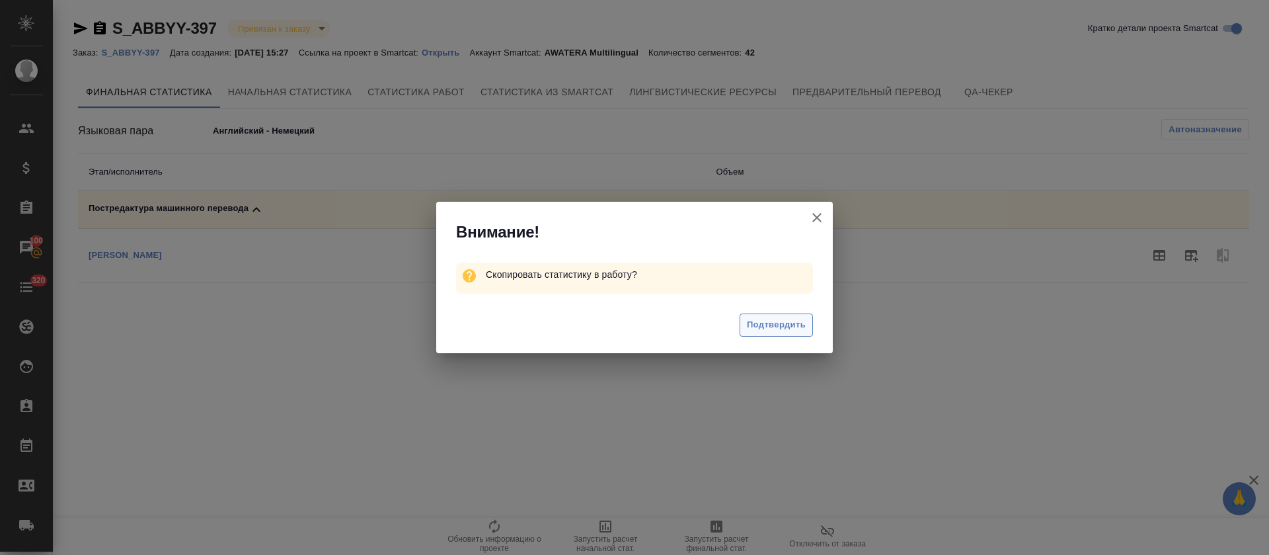
click at [779, 329] on span "Подтвердить" at bounding box center [776, 324] width 59 height 15
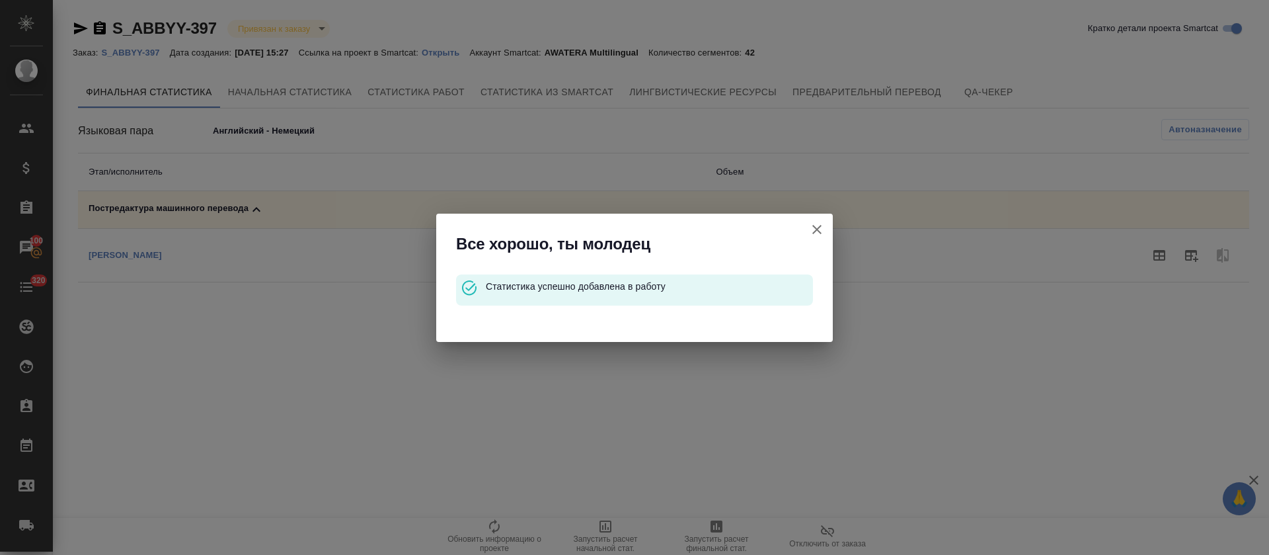
click at [808, 239] on button "Кратко детали проекта Smartcat" at bounding box center [817, 230] width 32 height 32
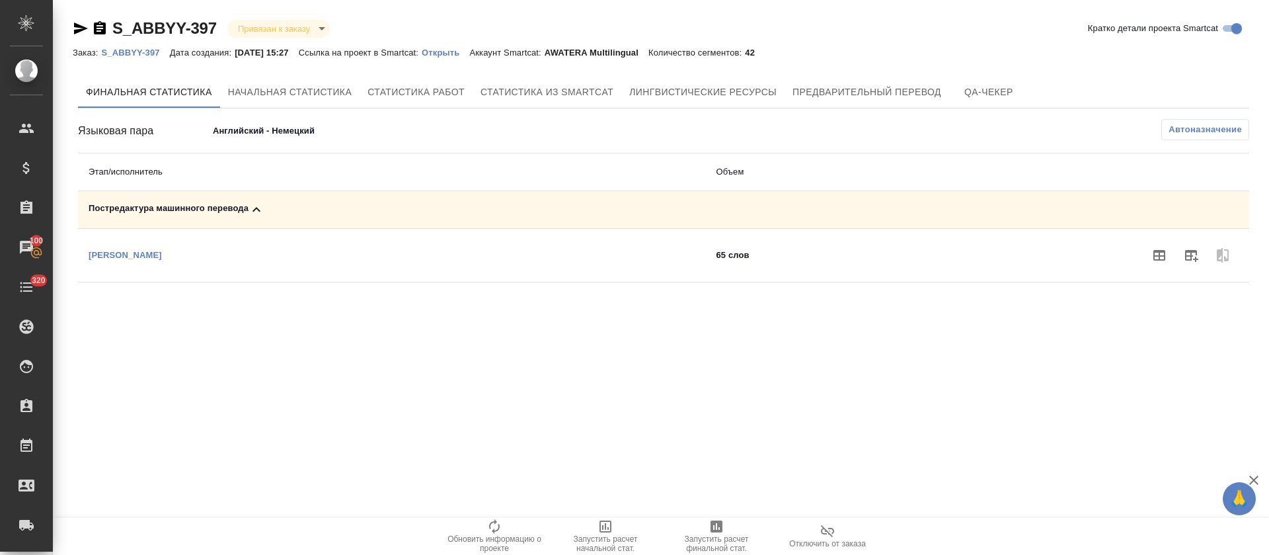
click at [261, 142] on div "Языковая пара Английский - Немецкий 68dd1e2be8c8e73dd806941e Автоназначение Эта…" at bounding box center [663, 200] width 1171 height 163
click at [264, 137] on body "🙏 .cls-1 fill:#fff; AWATERA Tretyakova Olga Клиенты Спецификации Заказы 100 Чат…" at bounding box center [634, 277] width 1269 height 555
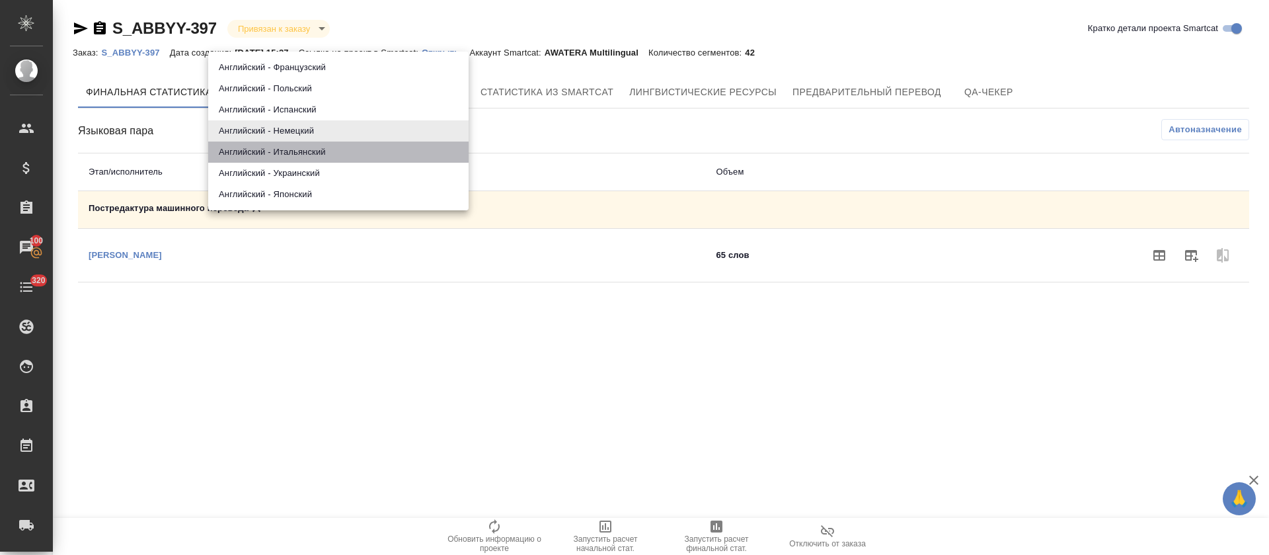
click at [264, 156] on li "Английский - Итальянский" at bounding box center [338, 151] width 260 height 21
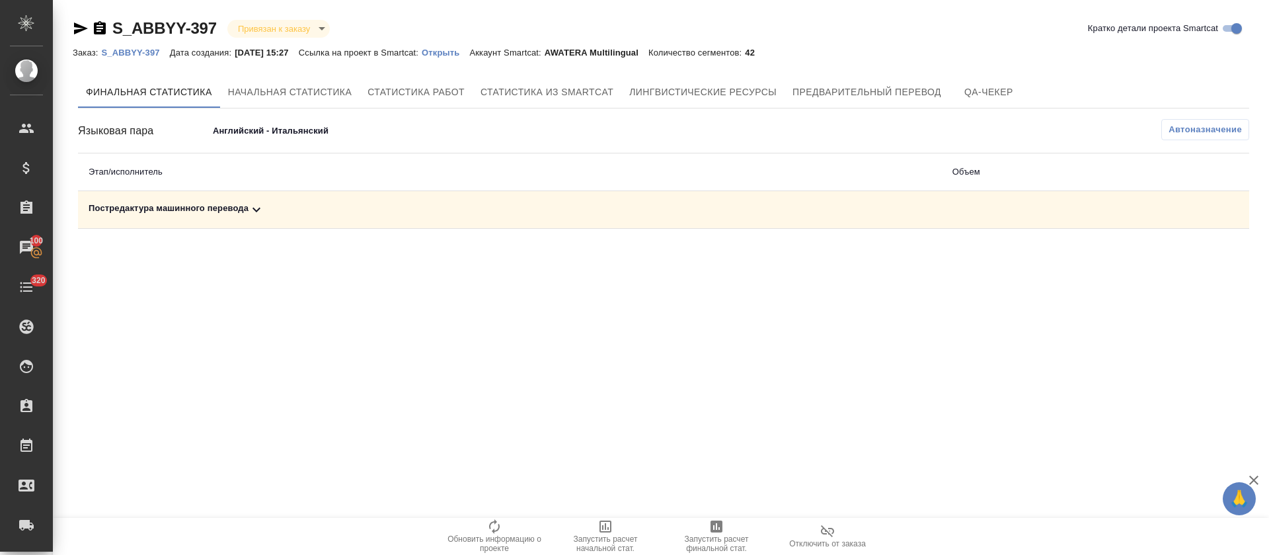
click at [294, 206] on div "Постредактура машинного перевода" at bounding box center [510, 210] width 843 height 16
click at [1183, 257] on icon "button" at bounding box center [1191, 255] width 16 height 16
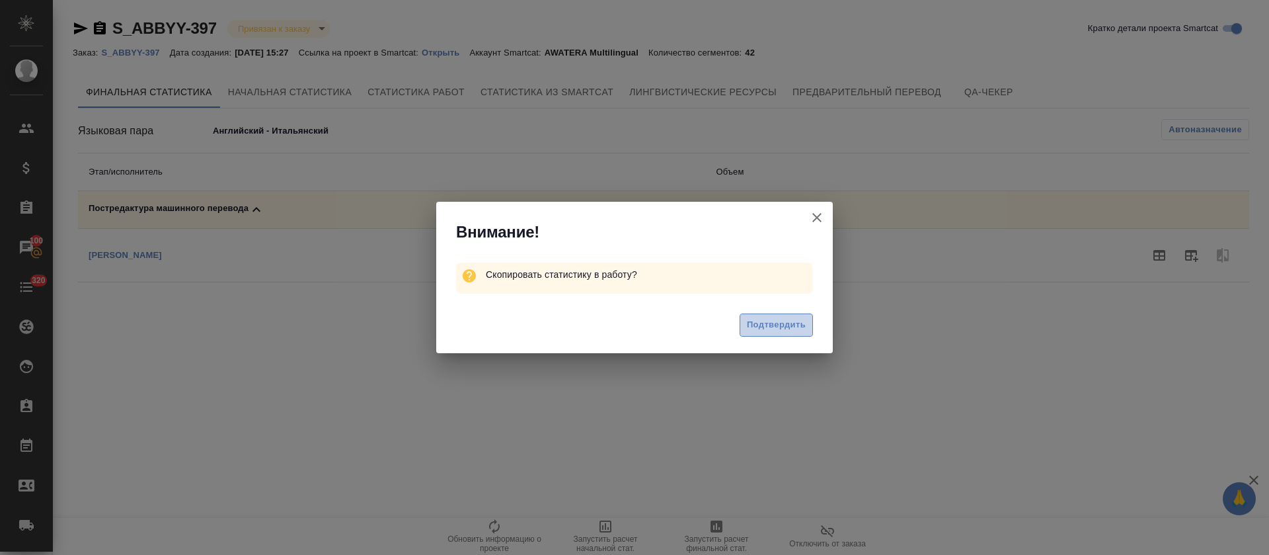
click at [782, 315] on button "Подтвердить" at bounding box center [776, 324] width 73 height 23
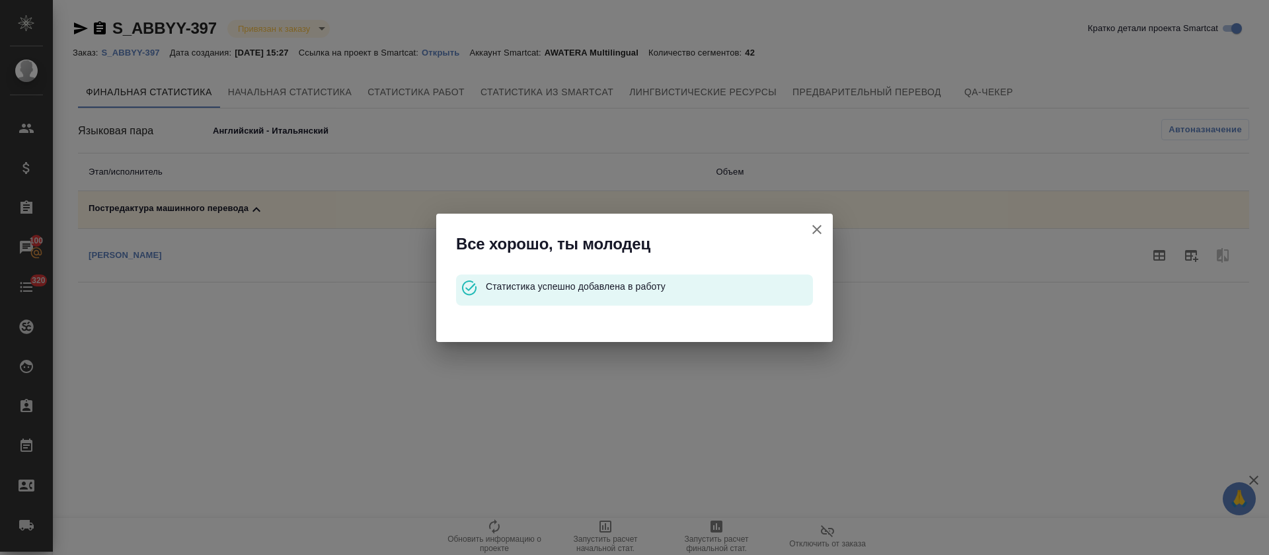
click at [819, 223] on icon "button" at bounding box center [817, 229] width 16 height 16
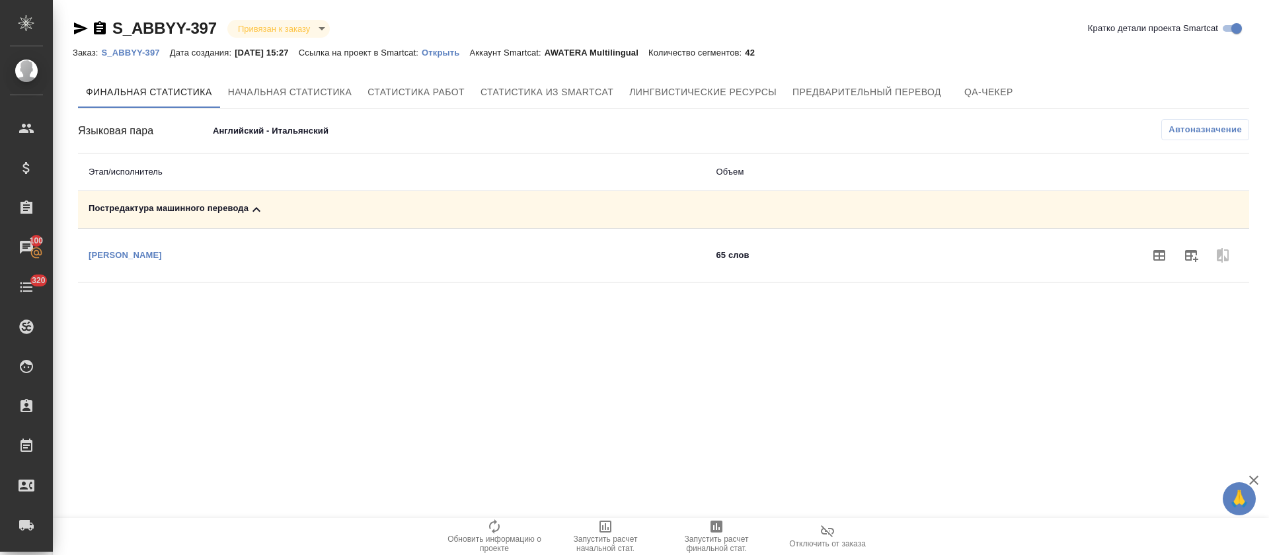
click at [292, 138] on body "🙏 .cls-1 fill:#fff; AWATERA Tretyakova Olga Клиенты Спецификации Заказы 100 Чат…" at bounding box center [634, 277] width 1269 height 555
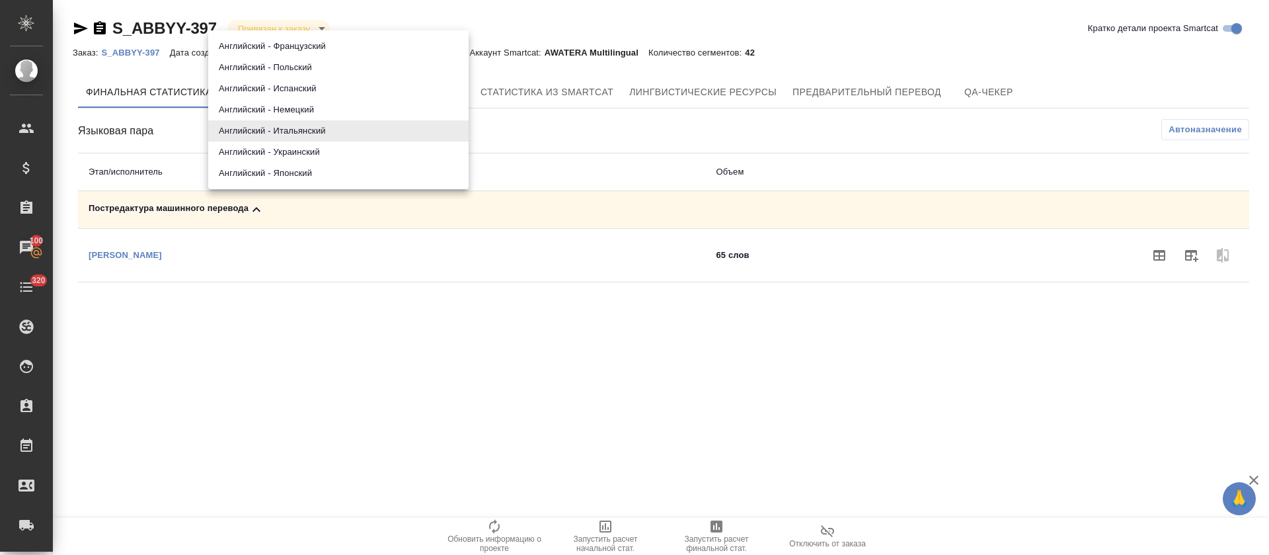
click at [292, 159] on li "Английский - Украинский" at bounding box center [338, 151] width 260 height 21
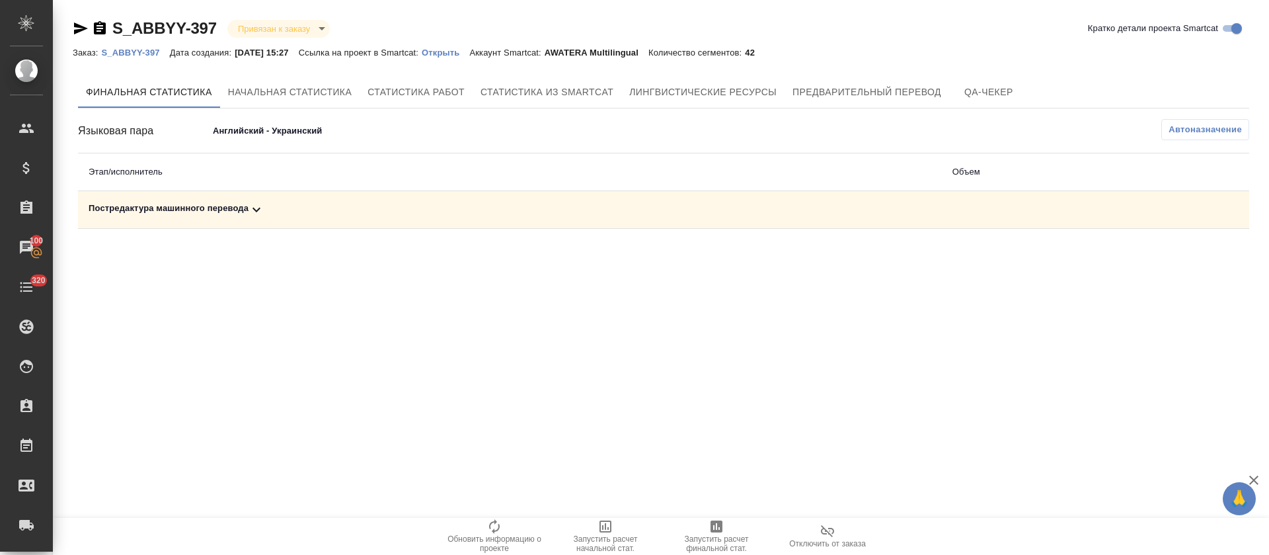
click at [288, 221] on td "Постредактура машинного перевода" at bounding box center [510, 210] width 864 height 38
click at [293, 214] on div "Постредактура машинного перевода" at bounding box center [510, 210] width 843 height 16
click at [1191, 253] on icon "button" at bounding box center [1191, 256] width 13 height 12
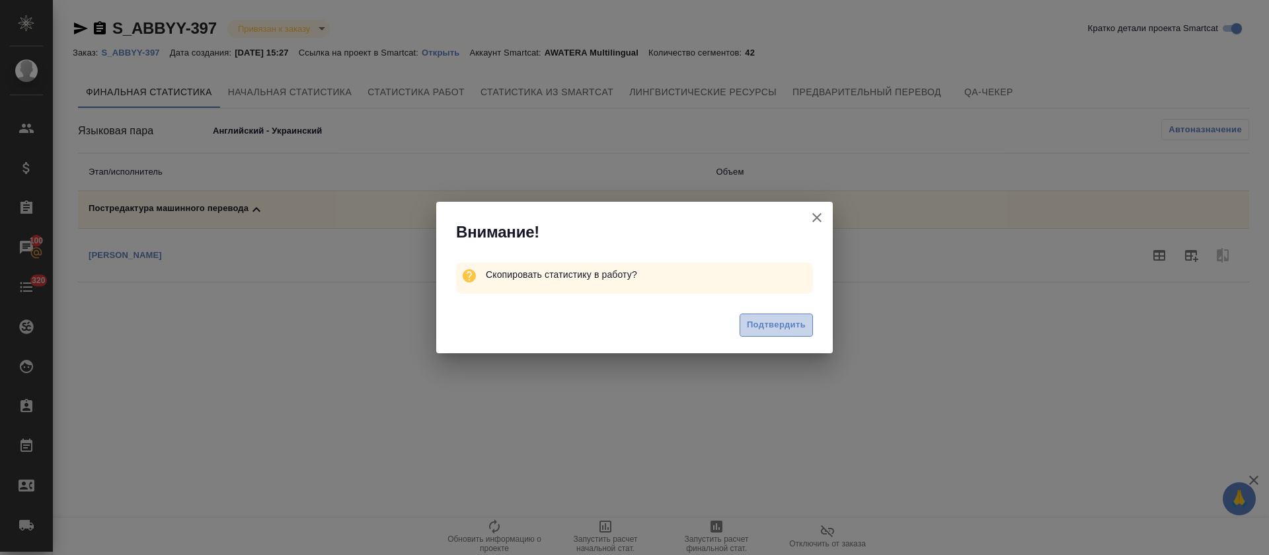
click at [791, 336] on button "Подтвердить" at bounding box center [776, 324] width 73 height 23
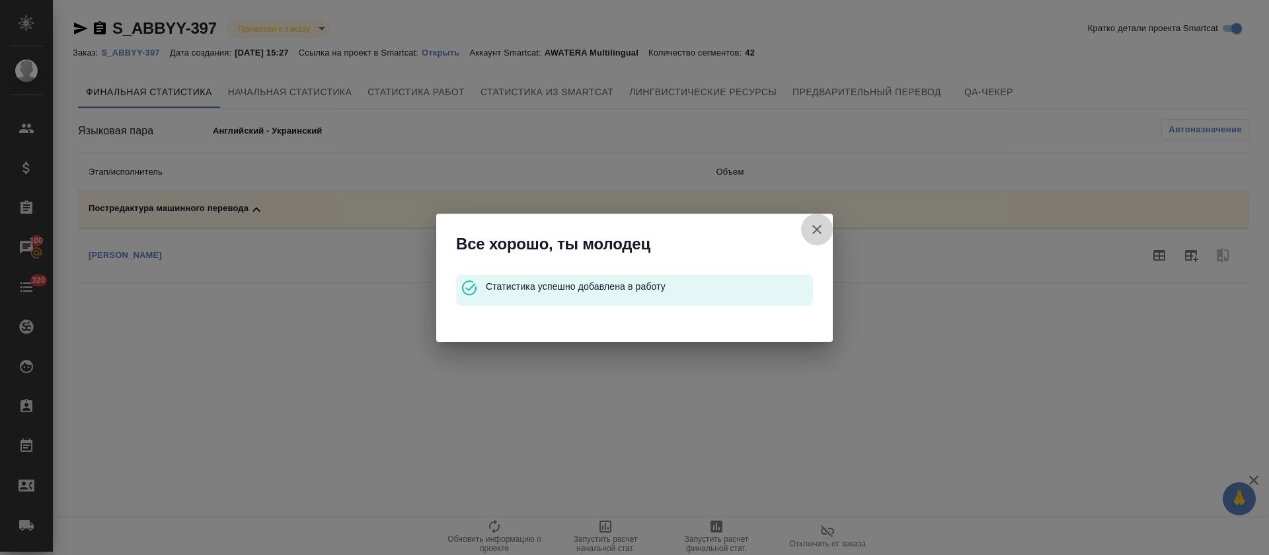
click at [818, 227] on icon "button" at bounding box center [816, 229] width 9 height 9
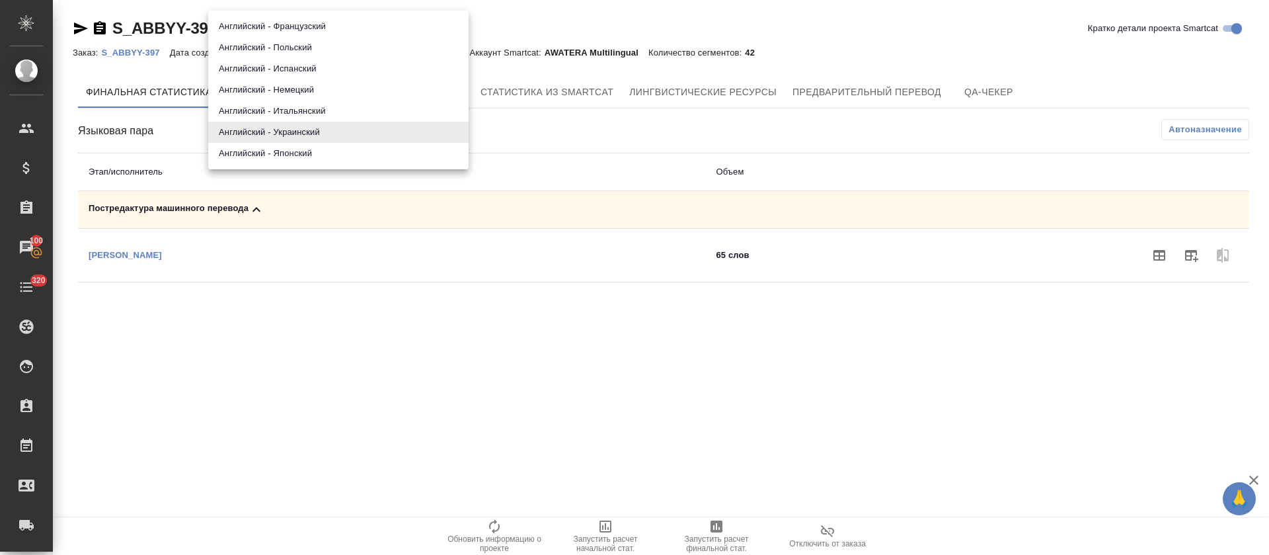
click at [280, 129] on body "🙏 .cls-1 fill:#fff; AWATERA Tretyakova Olga Клиенты Спецификации Заказы 100 Чат…" at bounding box center [634, 277] width 1269 height 555
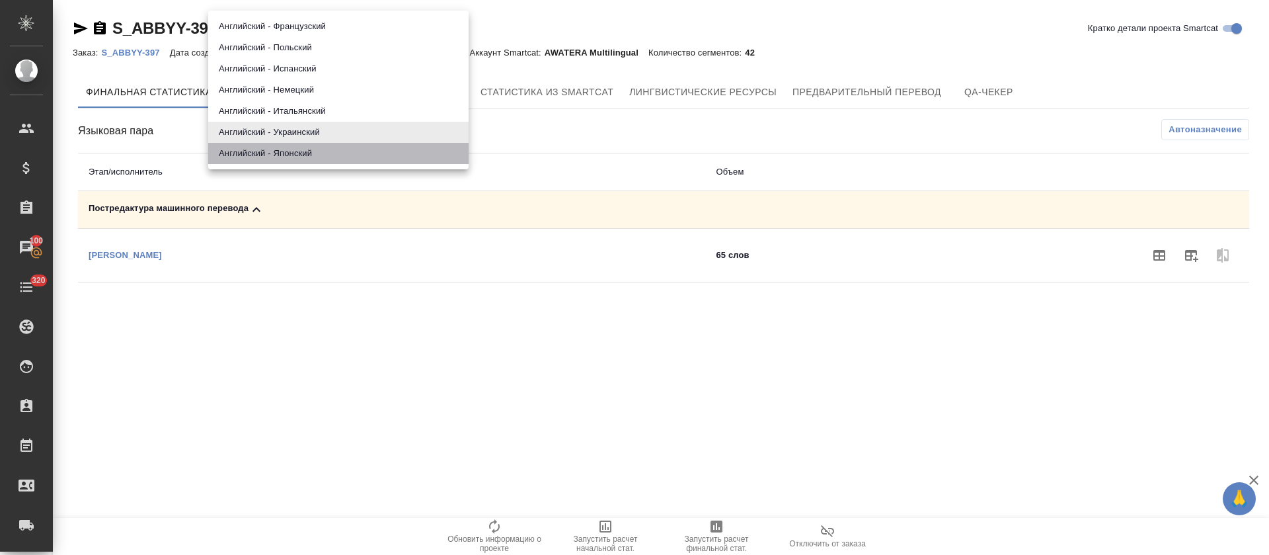
click at [276, 157] on li "Английский - Японский" at bounding box center [338, 153] width 260 height 21
type input "68dd1e2be8c8e73dd8069421"
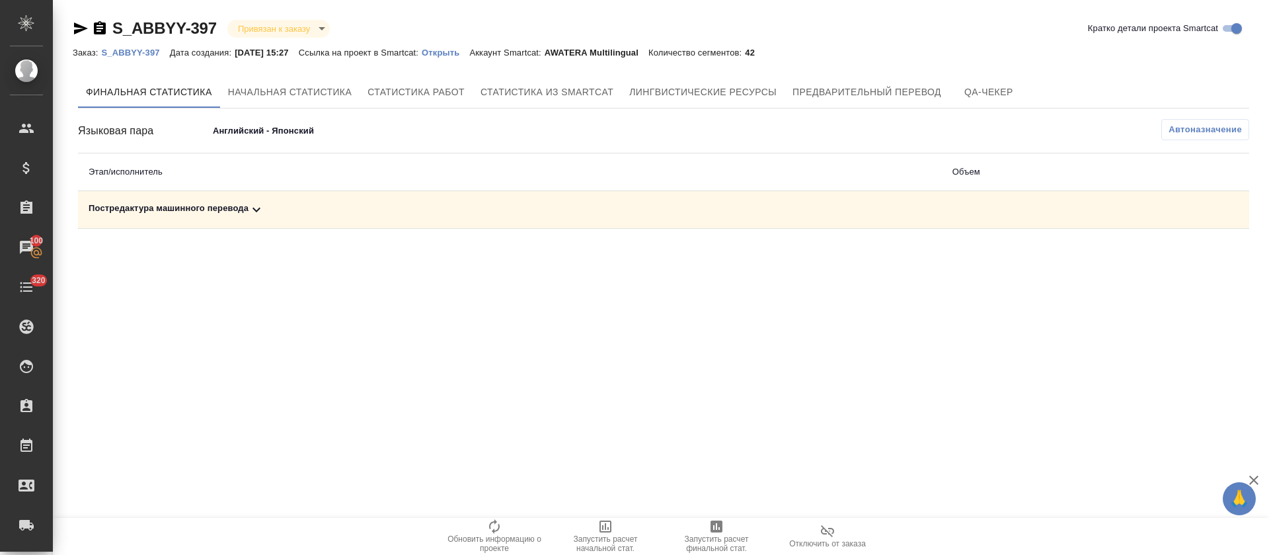
click at [272, 216] on div "Постредактура машинного перевода" at bounding box center [510, 210] width 843 height 16
click at [1181, 251] on button "button" at bounding box center [1191, 255] width 32 height 32
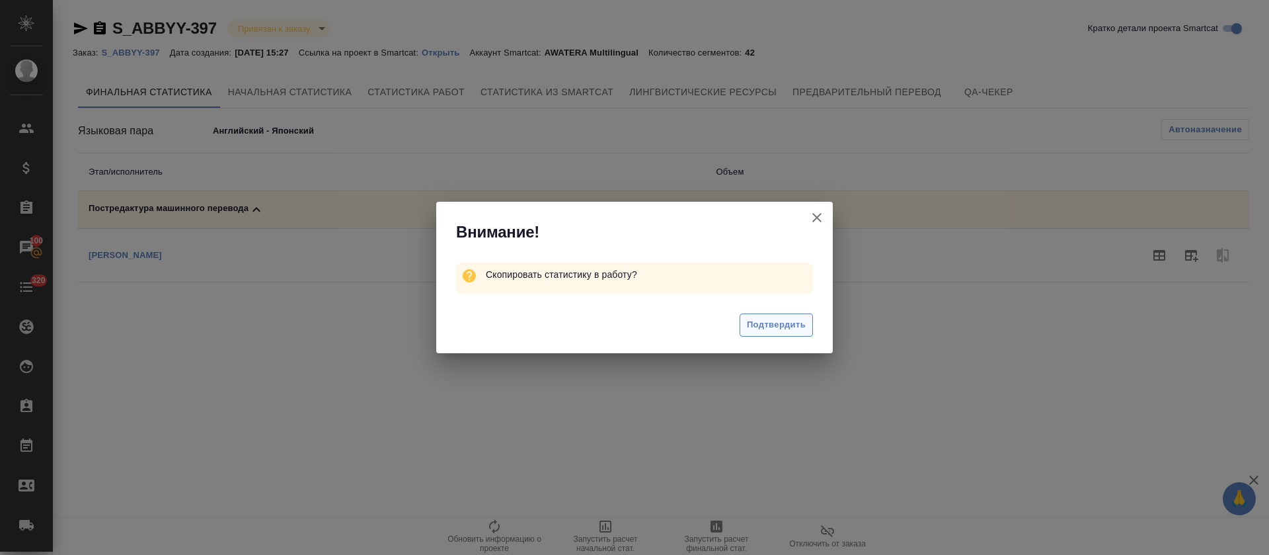
click at [783, 323] on span "Подтвердить" at bounding box center [776, 324] width 59 height 15
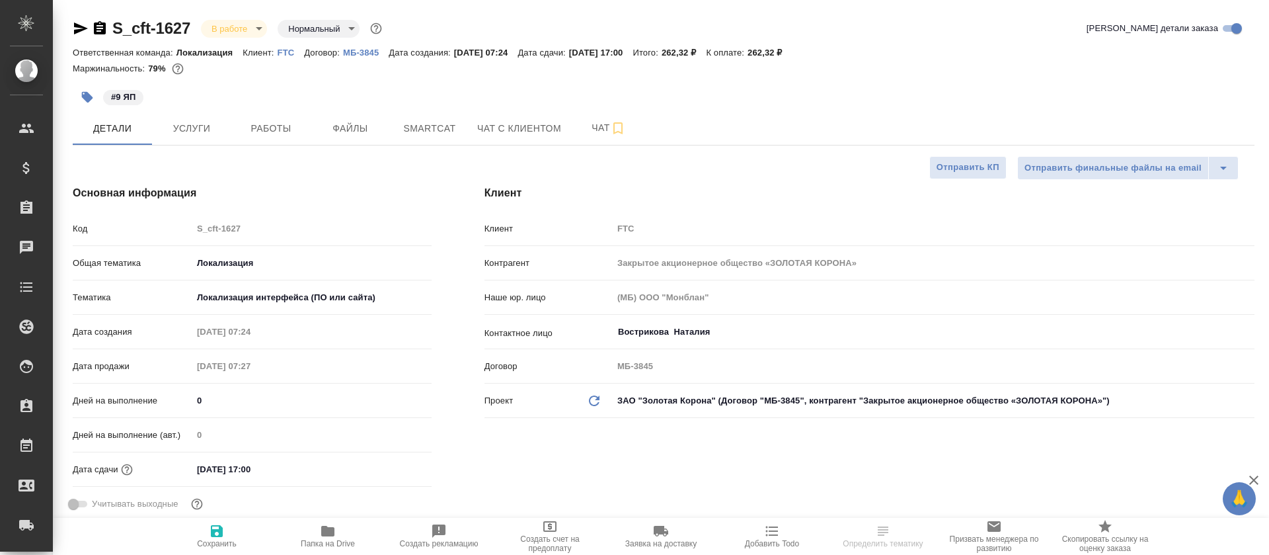
select select "RU"
click at [421, 120] on span "Smartcat" at bounding box center [429, 128] width 63 height 17
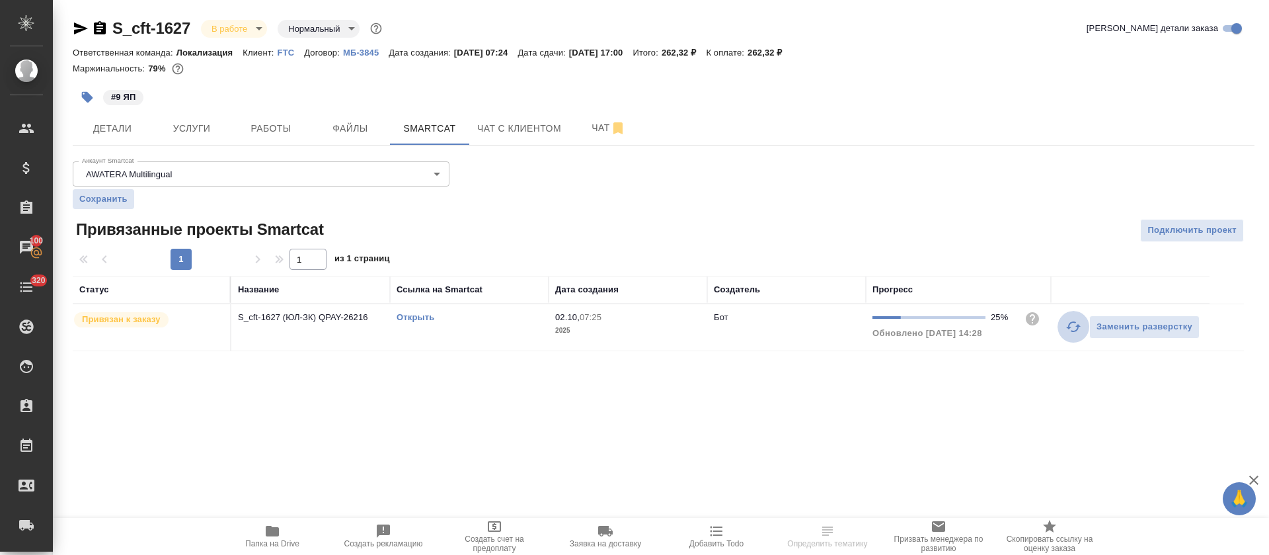
click at [1083, 332] on button "button" at bounding box center [1074, 327] width 32 height 32
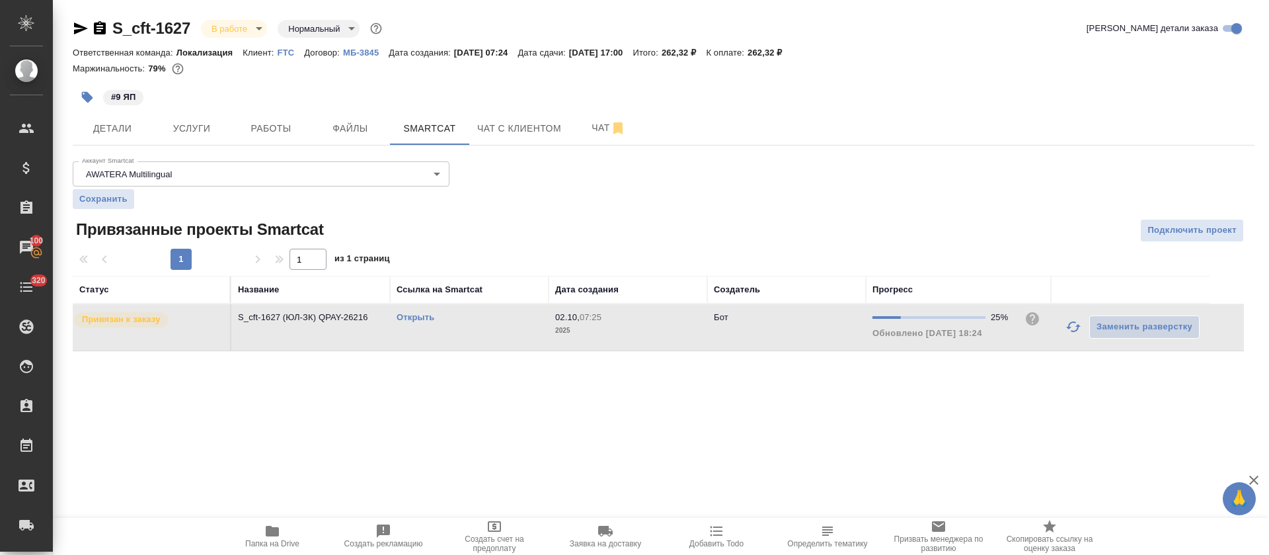
click at [415, 316] on link "Открыть" at bounding box center [416, 317] width 38 height 10
click at [309, 117] on button "Работы" at bounding box center [270, 128] width 79 height 33
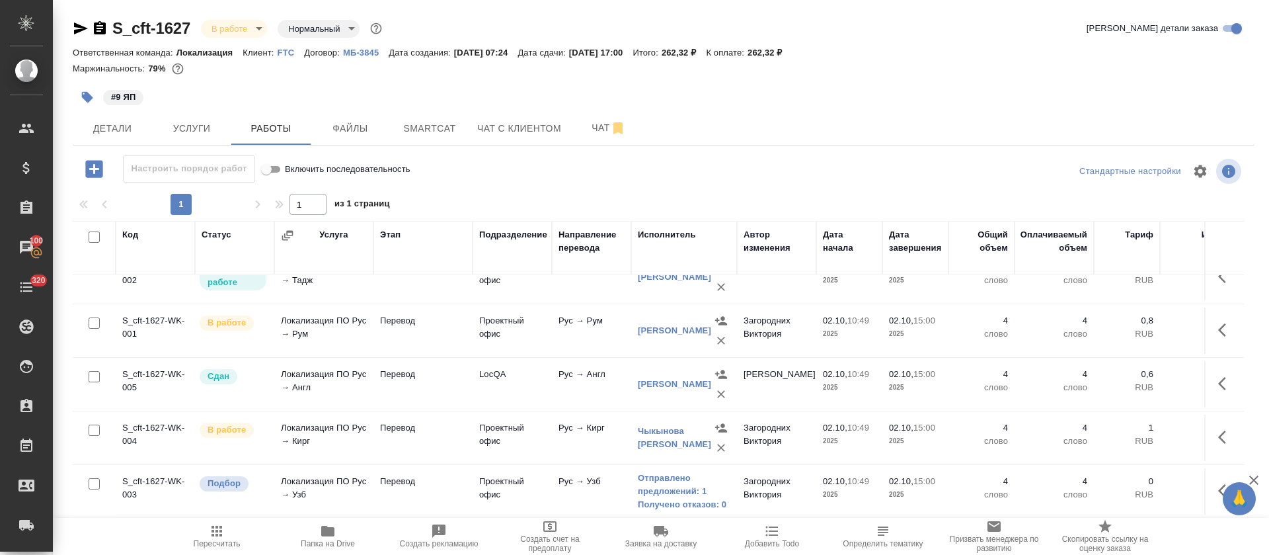
scroll to position [252, 0]
click at [674, 479] on link "Отправлено предложений: 1" at bounding box center [684, 484] width 93 height 26
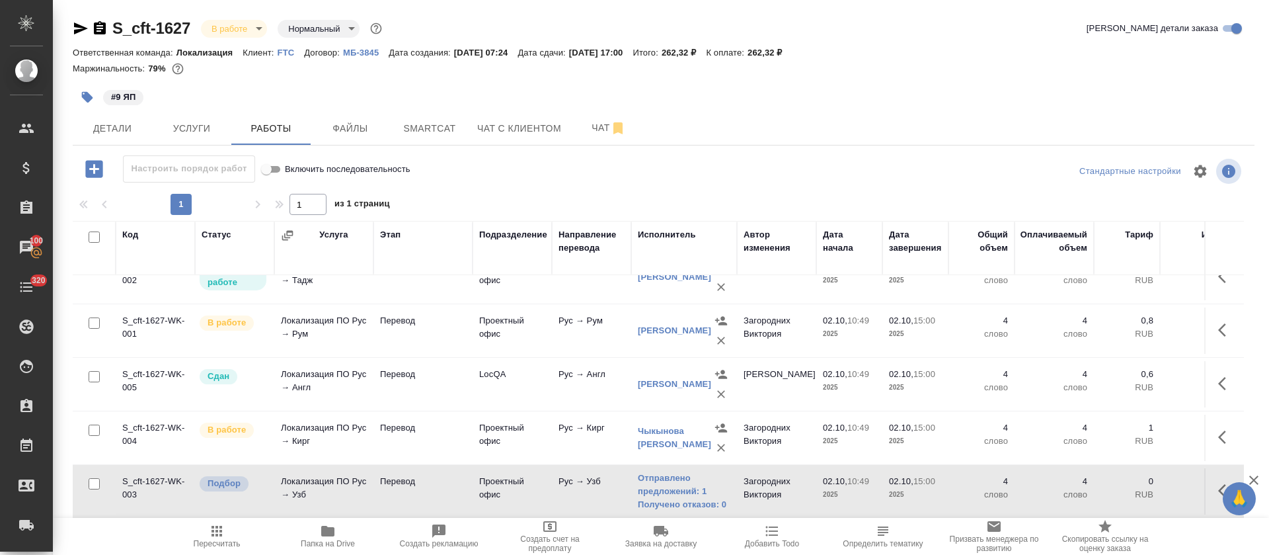
scroll to position [0, 0]
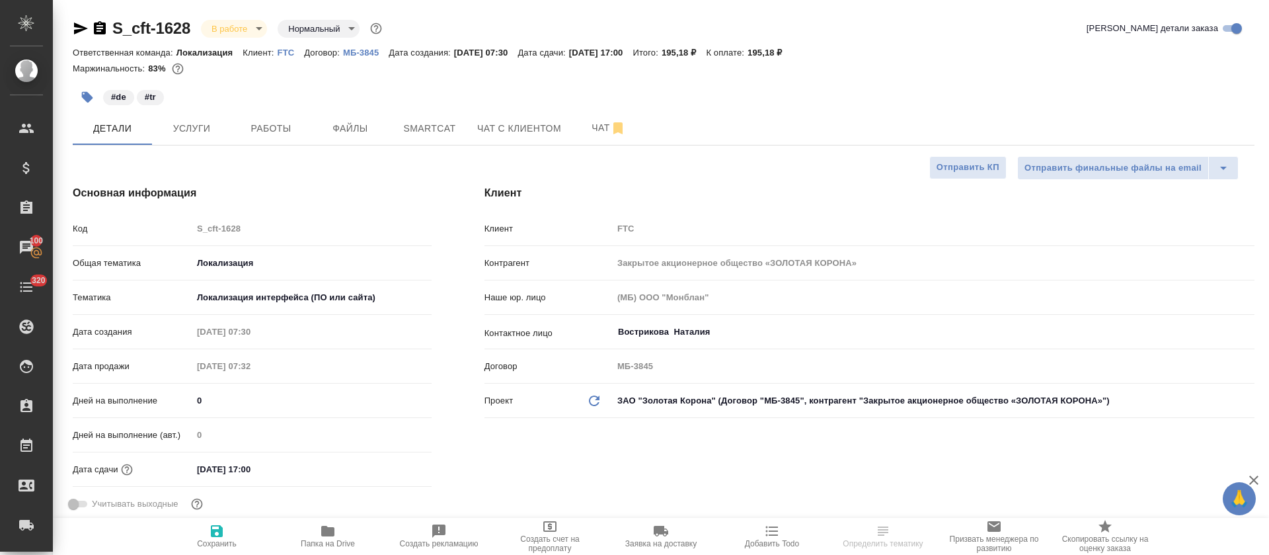
select select "RU"
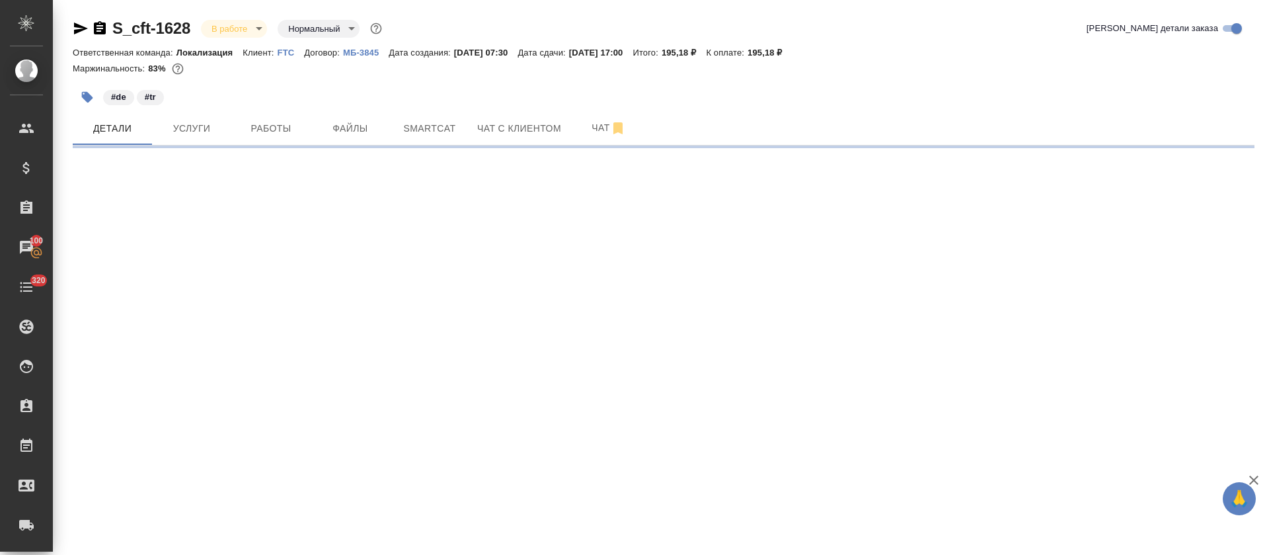
select select "RU"
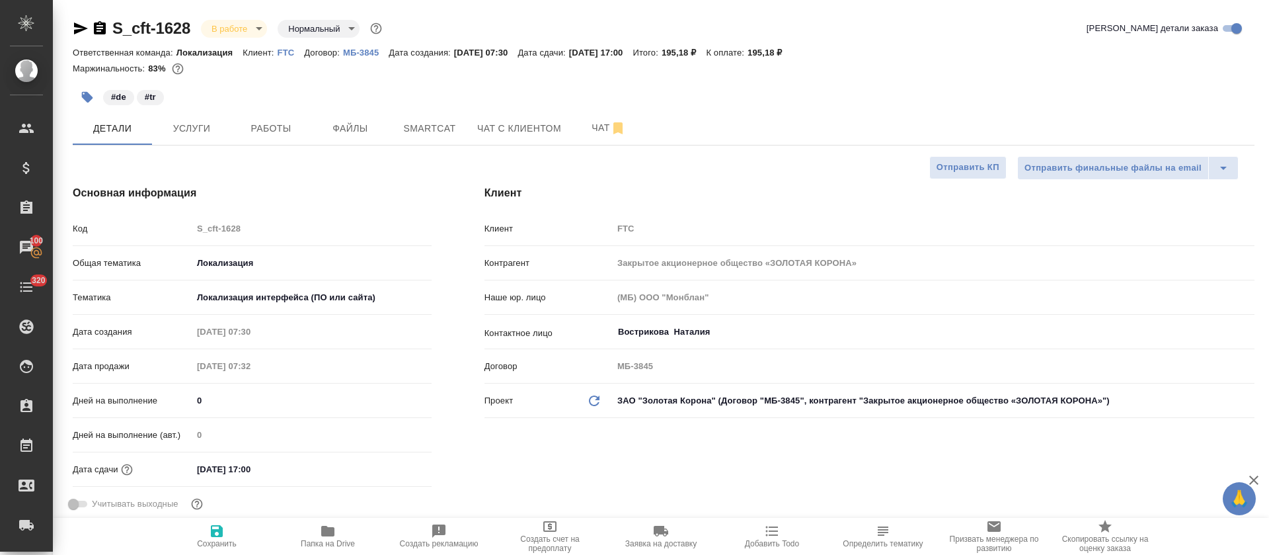
type textarea "x"
